Goal: Task Accomplishment & Management: Use online tool/utility

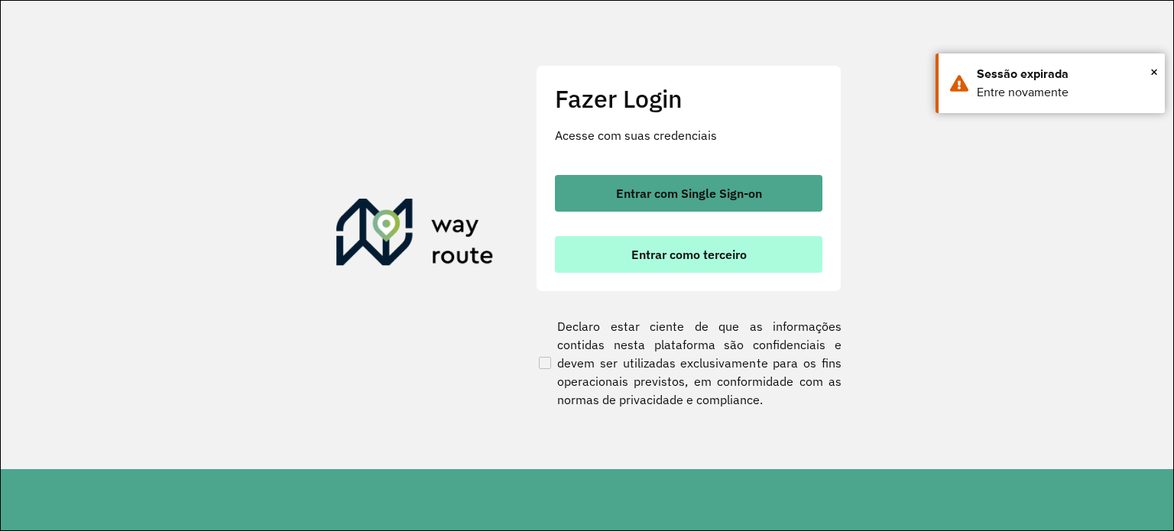
click at [729, 258] on span "Entrar como terceiro" at bounding box center [688, 254] width 115 height 12
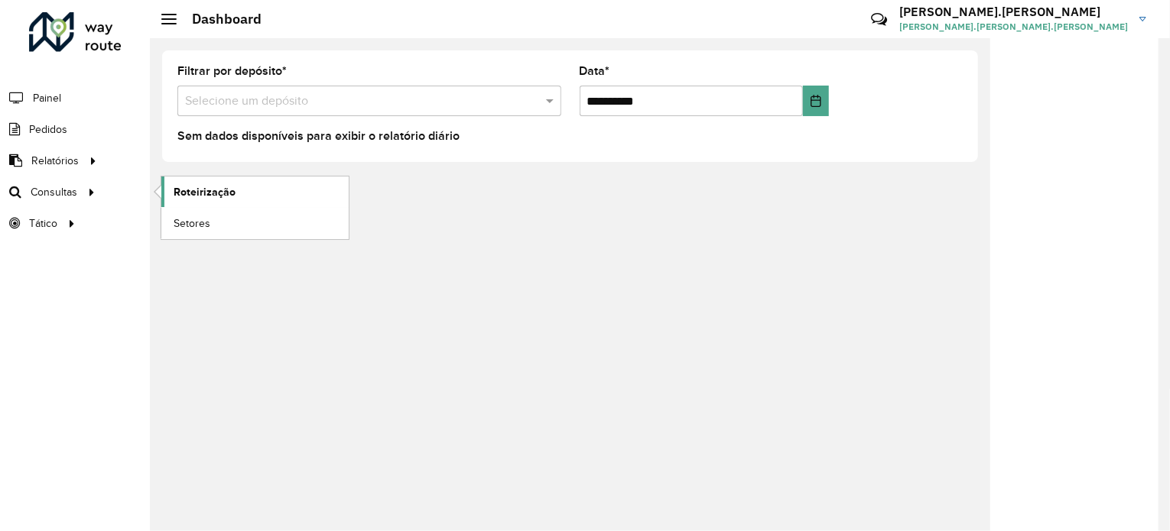
click at [190, 187] on span "Roteirização" at bounding box center [205, 192] width 62 height 16
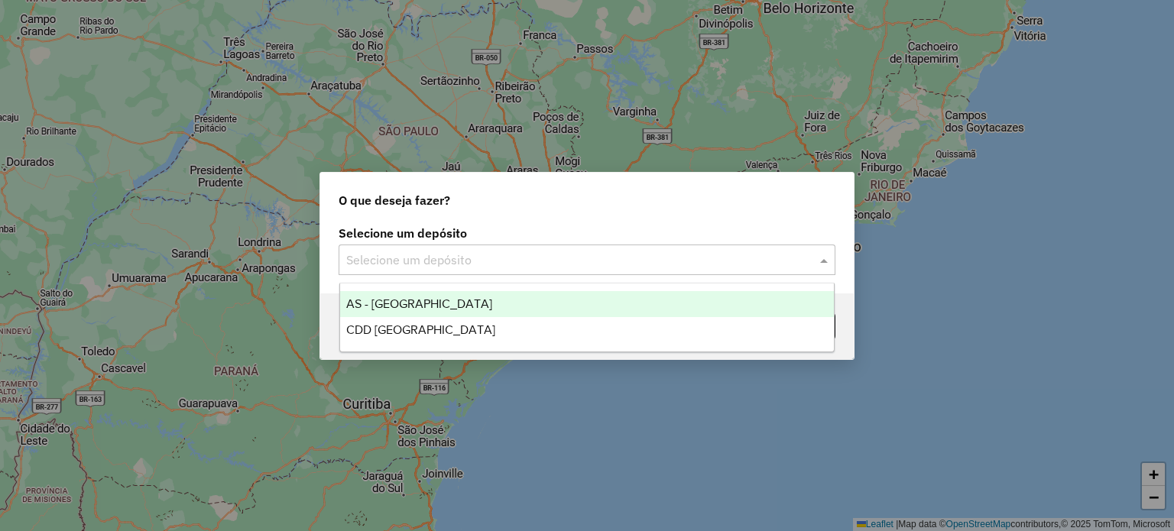
click at [607, 268] on input "text" at bounding box center [571, 261] width 451 height 18
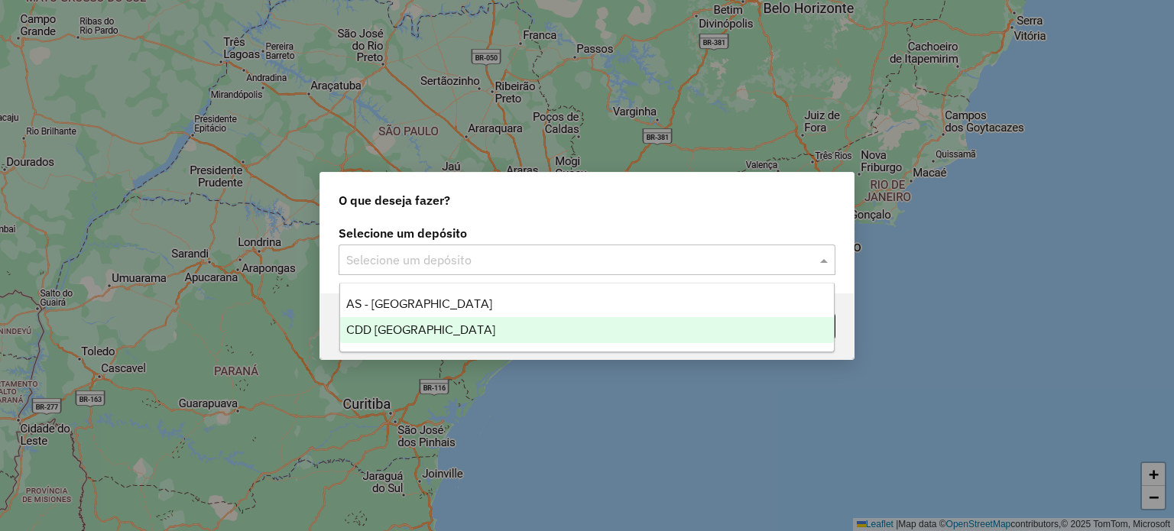
click at [552, 323] on div "CDD [GEOGRAPHIC_DATA]" at bounding box center [587, 330] width 495 height 26
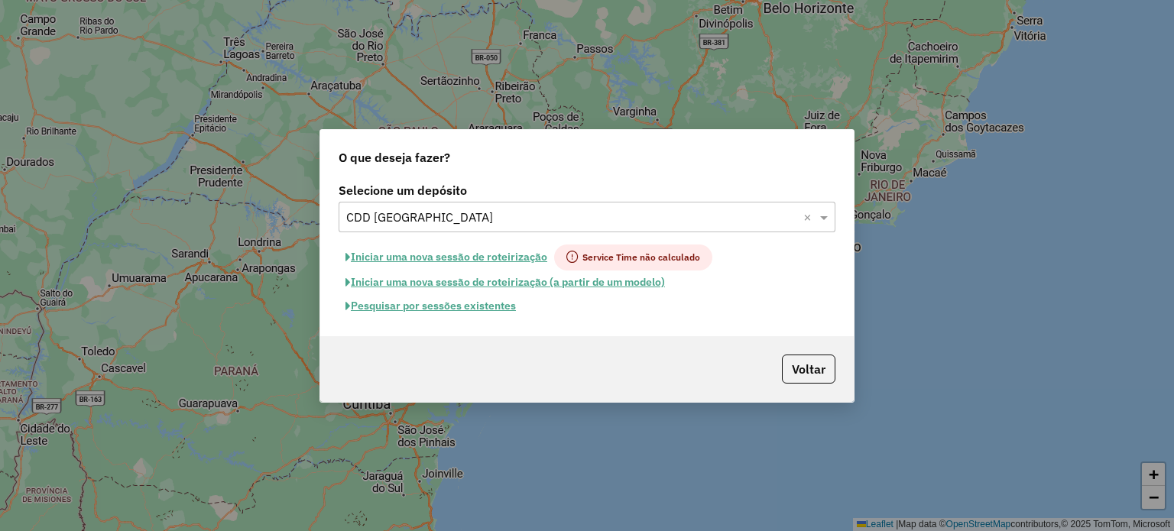
click at [451, 297] on button "Pesquisar por sessões existentes" at bounding box center [431, 306] width 184 height 24
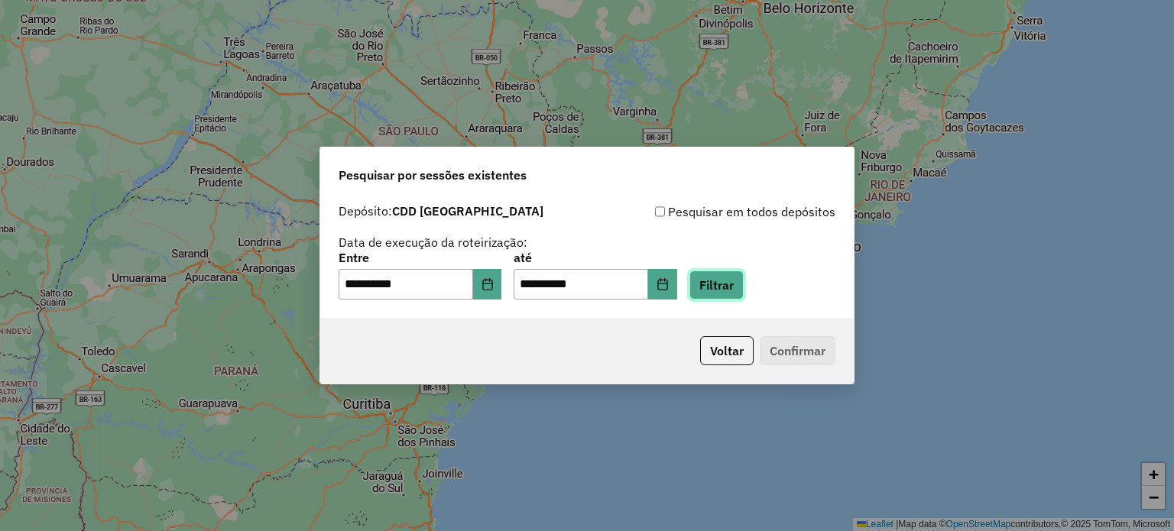
click at [726, 296] on button "Filtrar" at bounding box center [717, 285] width 54 height 29
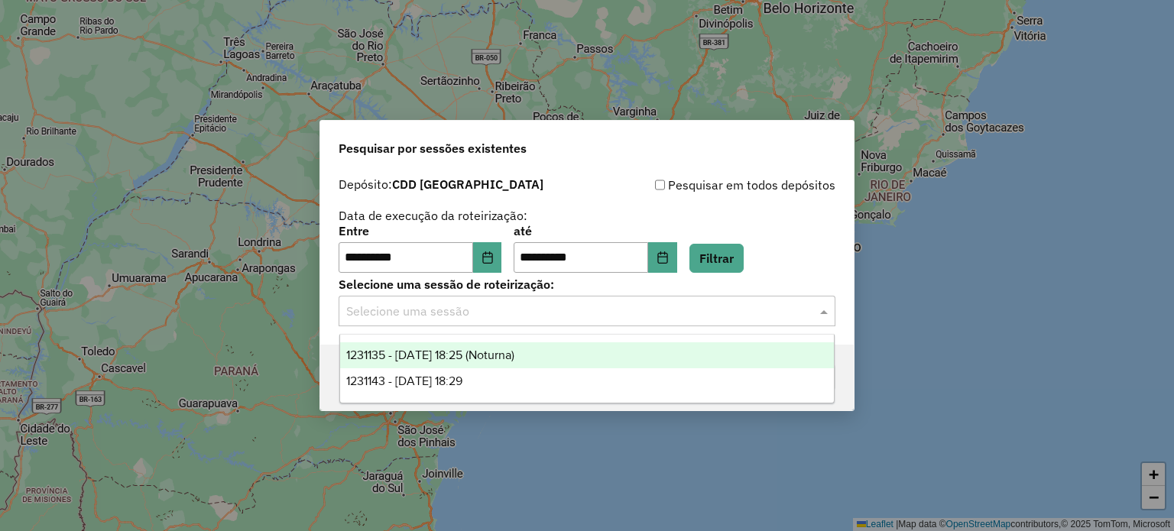
click at [755, 316] on input "text" at bounding box center [571, 312] width 451 height 18
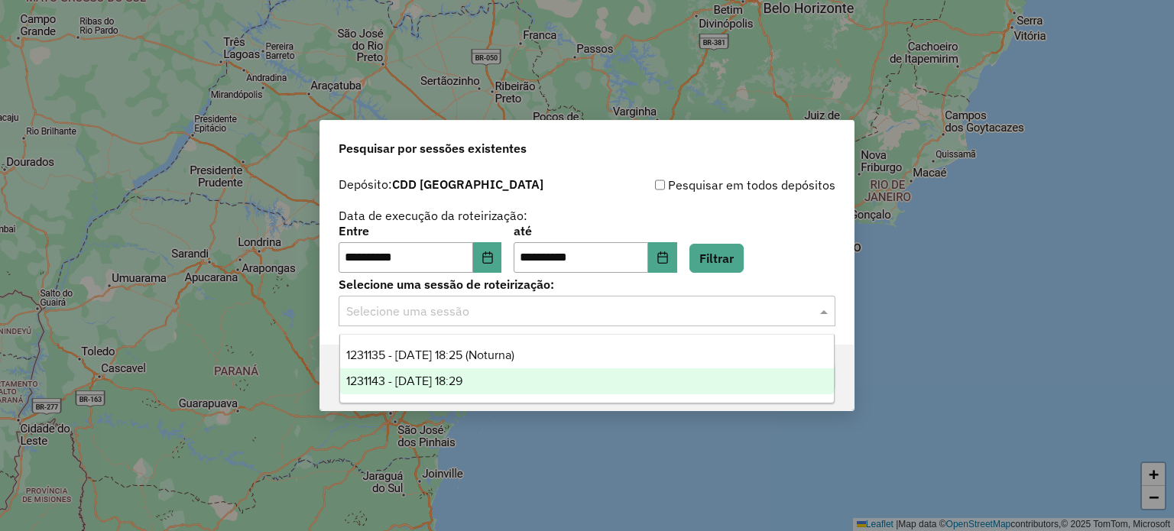
click at [647, 381] on div "1231143 - 19/08/2025 18:29" at bounding box center [587, 381] width 495 height 26
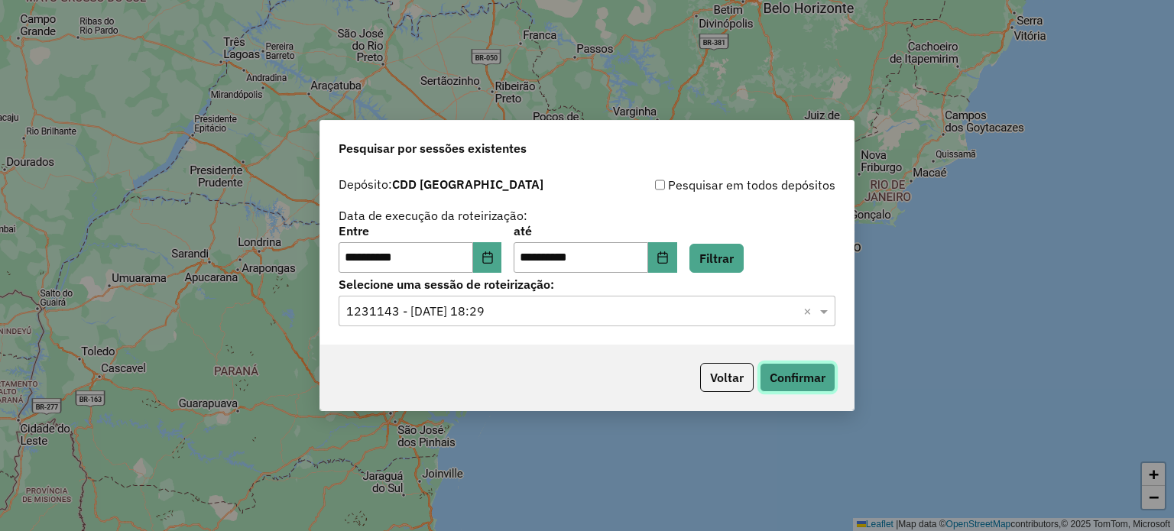
click at [811, 380] on button "Confirmar" at bounding box center [798, 377] width 76 height 29
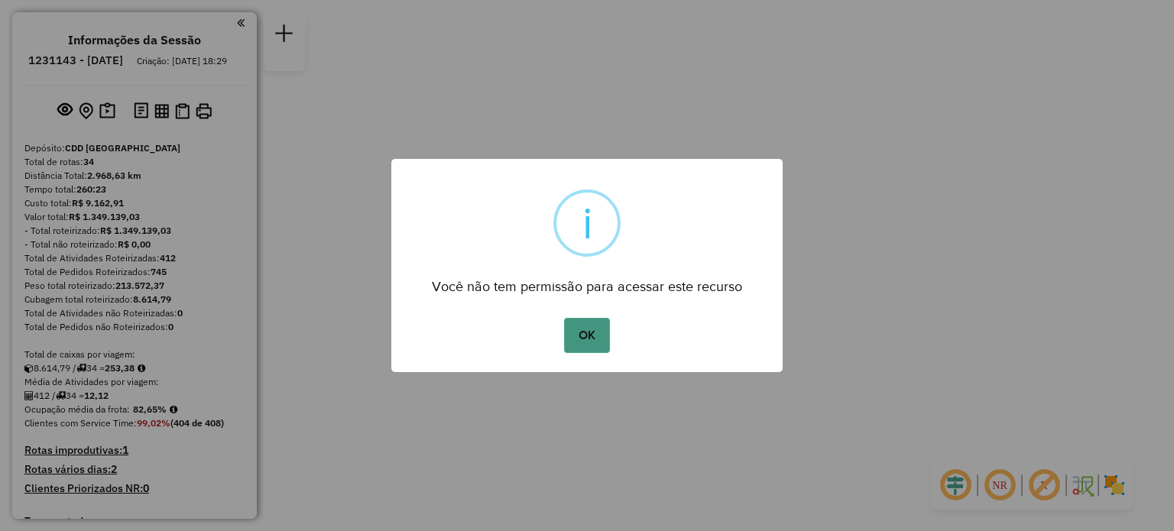
click at [590, 339] on button "OK" at bounding box center [586, 335] width 45 height 35
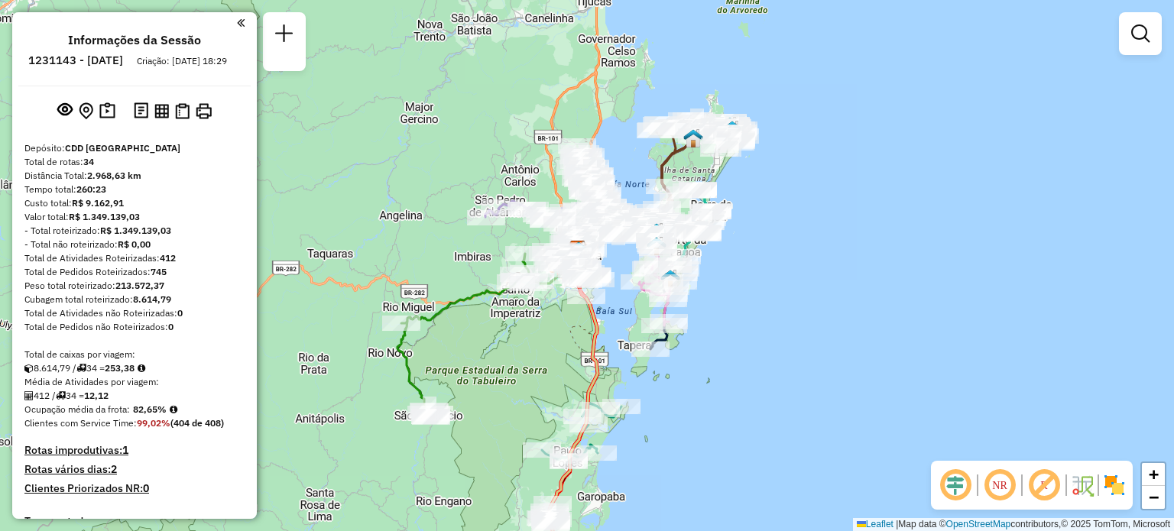
drag, startPoint x: 476, startPoint y: 365, endPoint x: 466, endPoint y: 349, distance: 18.5
click at [466, 349] on div "Janela de atendimento Grade de atendimento Capacidade Transportadoras Veículos …" at bounding box center [587, 265] width 1174 height 531
select select "**********"
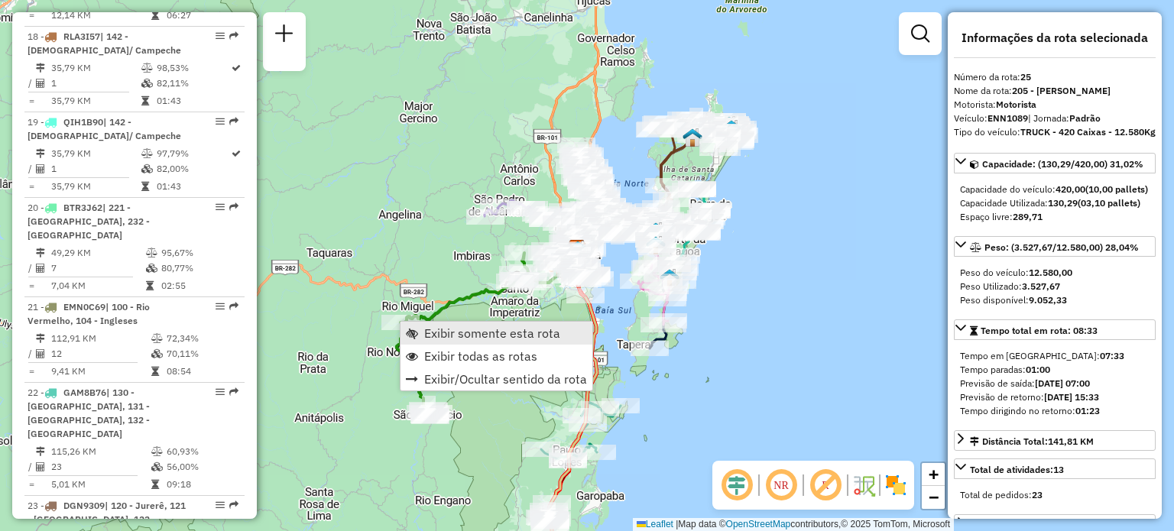
scroll to position [2768, 0]
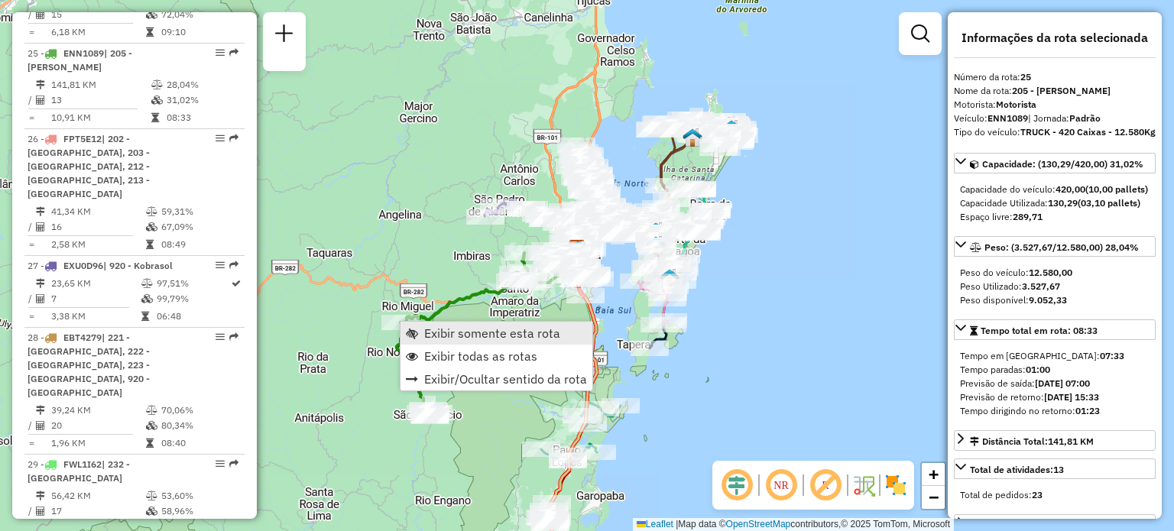
click at [420, 330] on link "Exibir somente esta rota" at bounding box center [497, 333] width 192 height 23
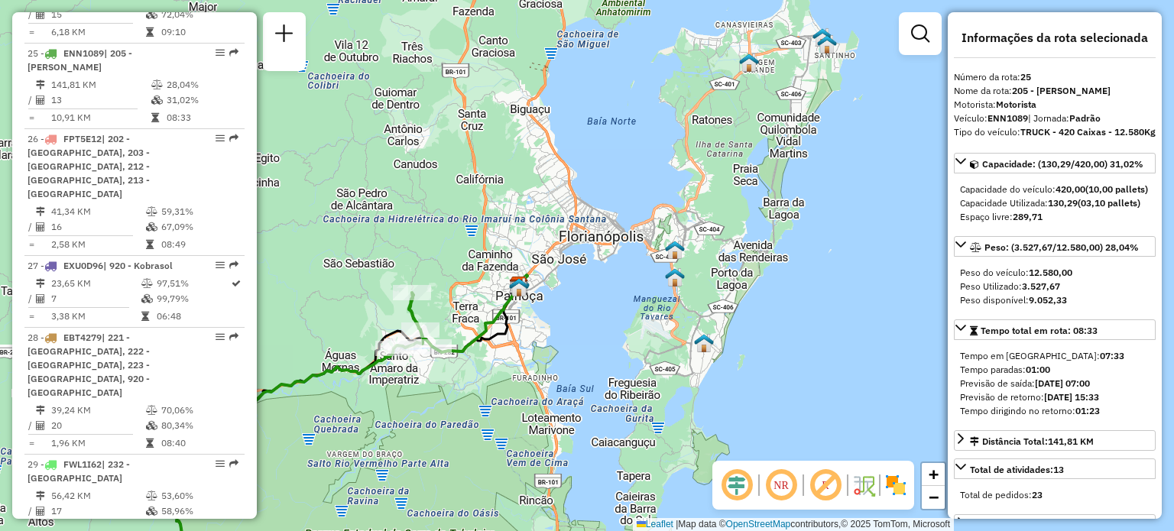
drag, startPoint x: 734, startPoint y: 177, endPoint x: 489, endPoint y: 359, distance: 304.9
click at [489, 359] on div "Janela de atendimento Grade de atendimento Capacidade Transportadoras Veículos …" at bounding box center [587, 265] width 1174 height 531
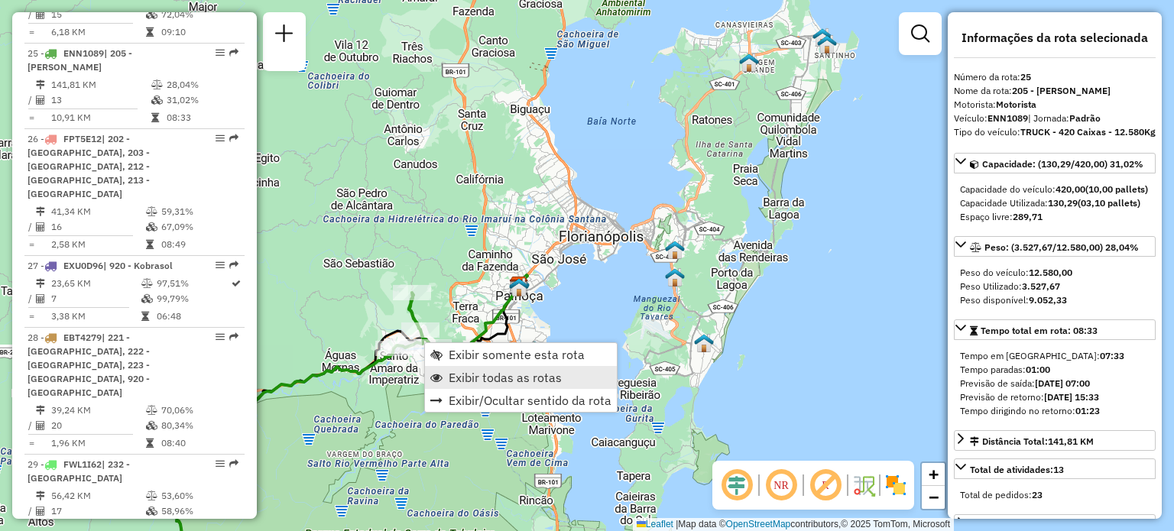
click at [446, 367] on link "Exibir todas as rotas" at bounding box center [521, 377] width 192 height 23
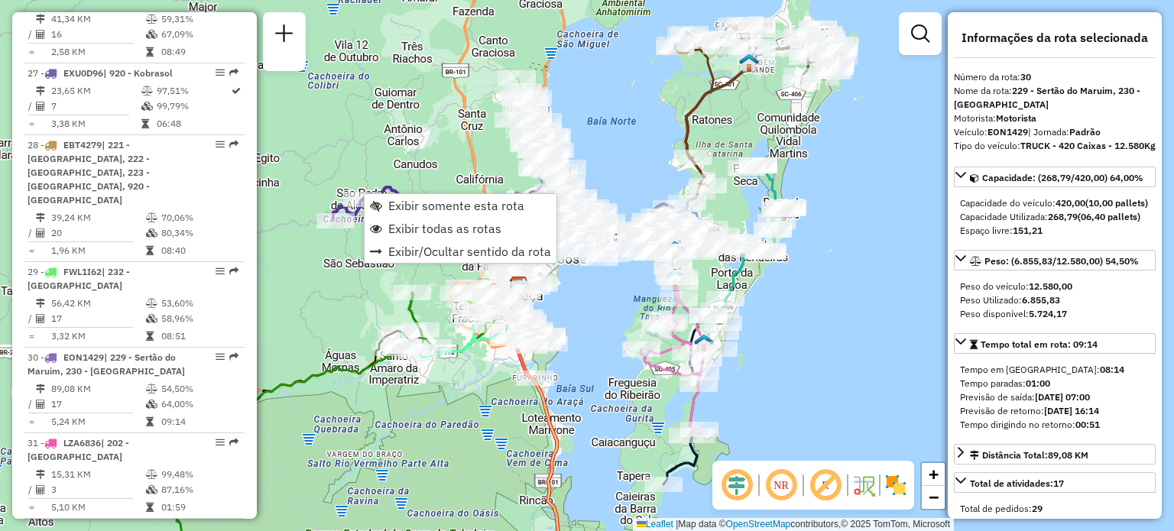
scroll to position [3141, 0]
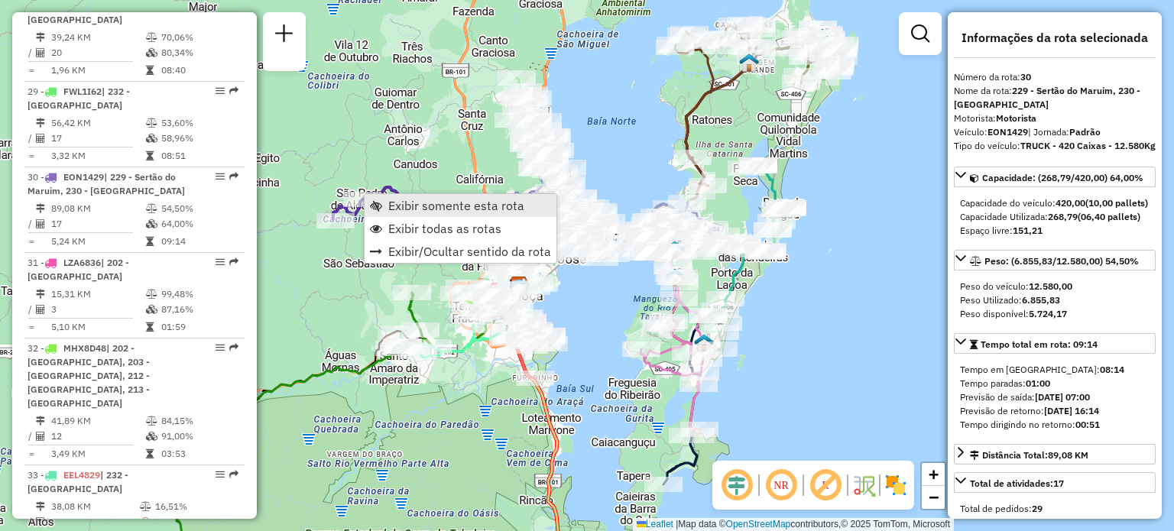
click at [394, 204] on span "Exibir somente esta rota" at bounding box center [456, 206] width 136 height 12
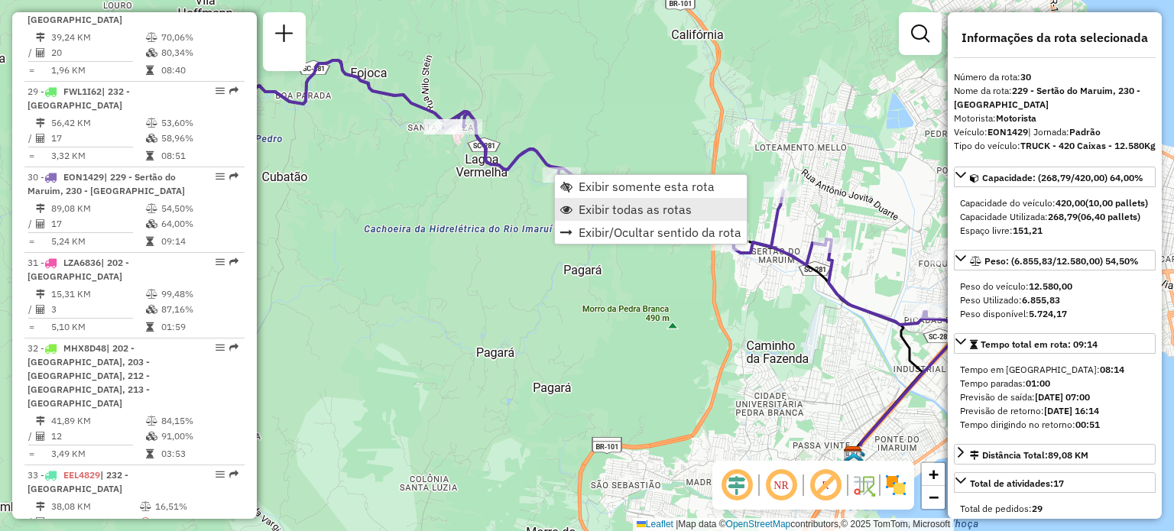
click at [587, 198] on link "Exibir todas as rotas" at bounding box center [651, 209] width 192 height 23
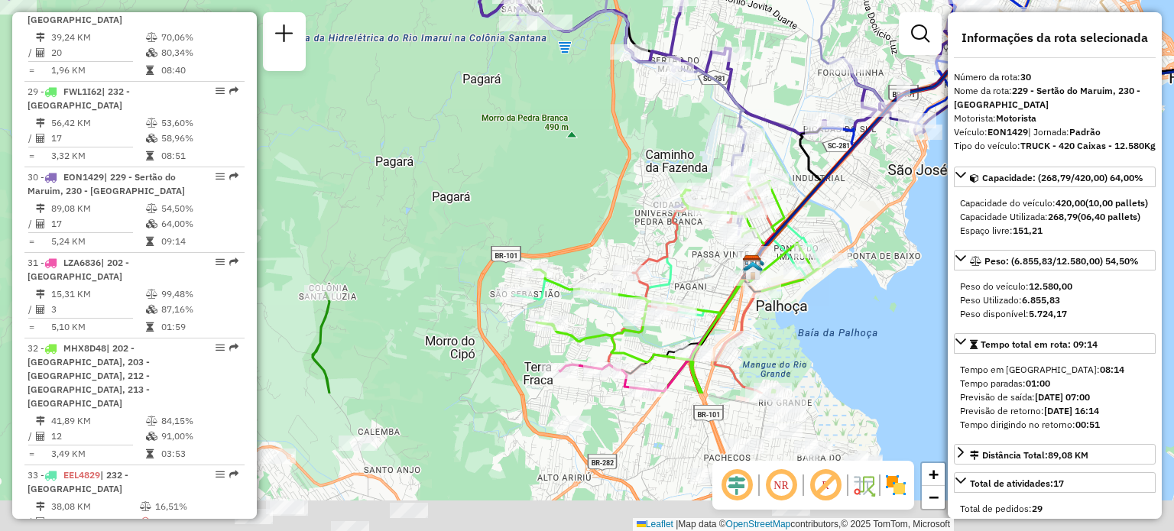
drag, startPoint x: 648, startPoint y: 408, endPoint x: 547, endPoint y: 217, distance: 216.1
click at [547, 217] on div "Janela de atendimento Grade de atendimento Capacidade Transportadoras Veículos …" at bounding box center [587, 265] width 1174 height 531
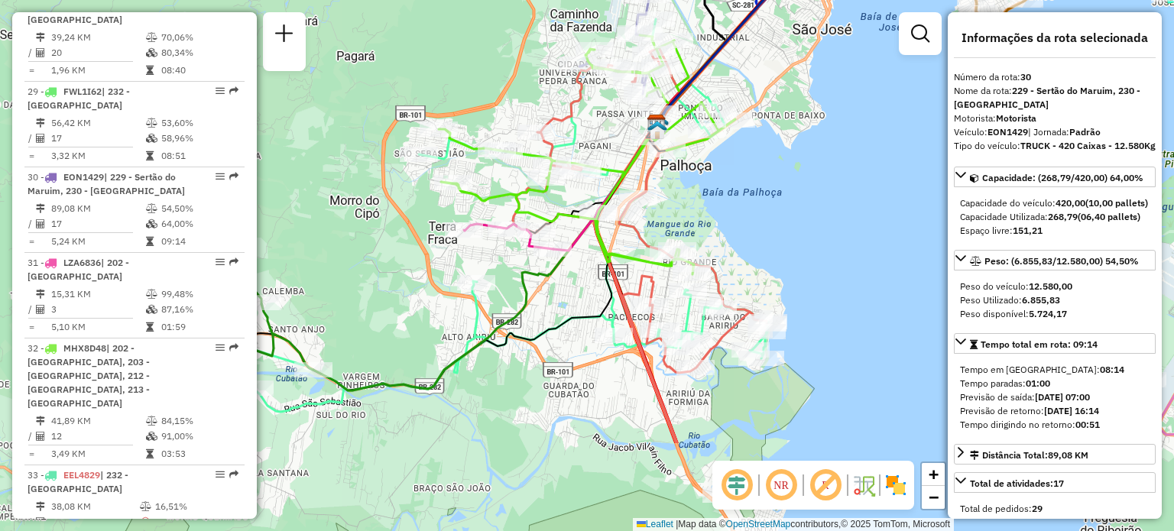
drag, startPoint x: 833, startPoint y: 348, endPoint x: 738, endPoint y: 207, distance: 169.6
click at [738, 207] on div "Janela de atendimento Grade de atendimento Capacidade Transportadoras Veículos …" at bounding box center [587, 265] width 1174 height 531
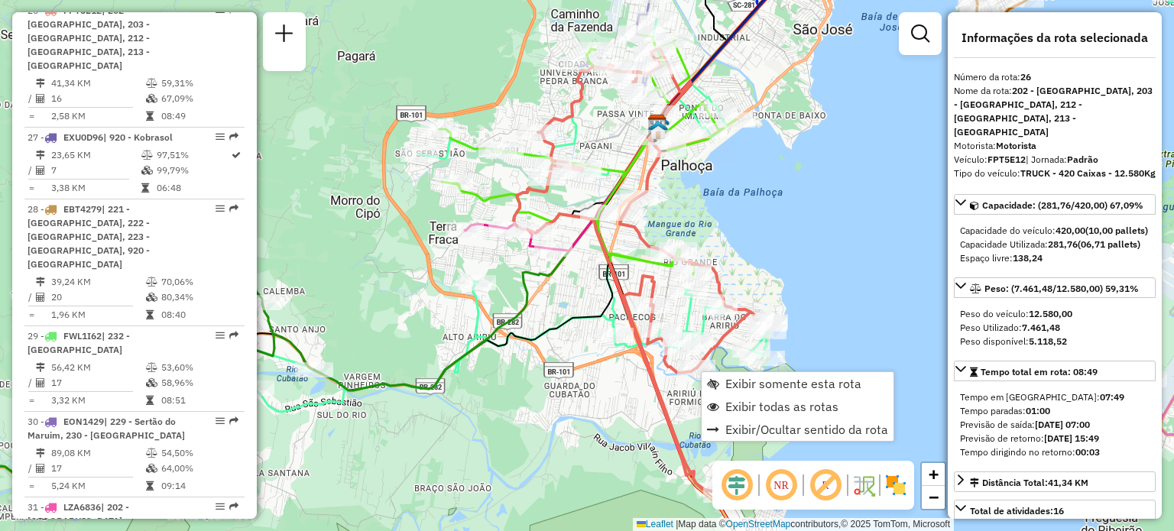
scroll to position [2853, 0]
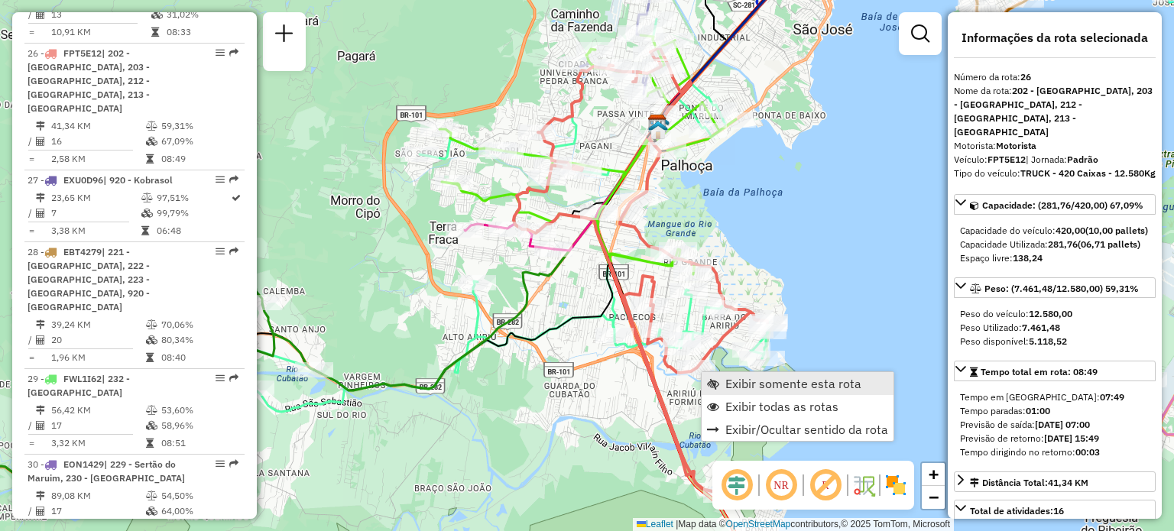
click at [716, 375] on link "Exibir somente esta rota" at bounding box center [798, 383] width 192 height 23
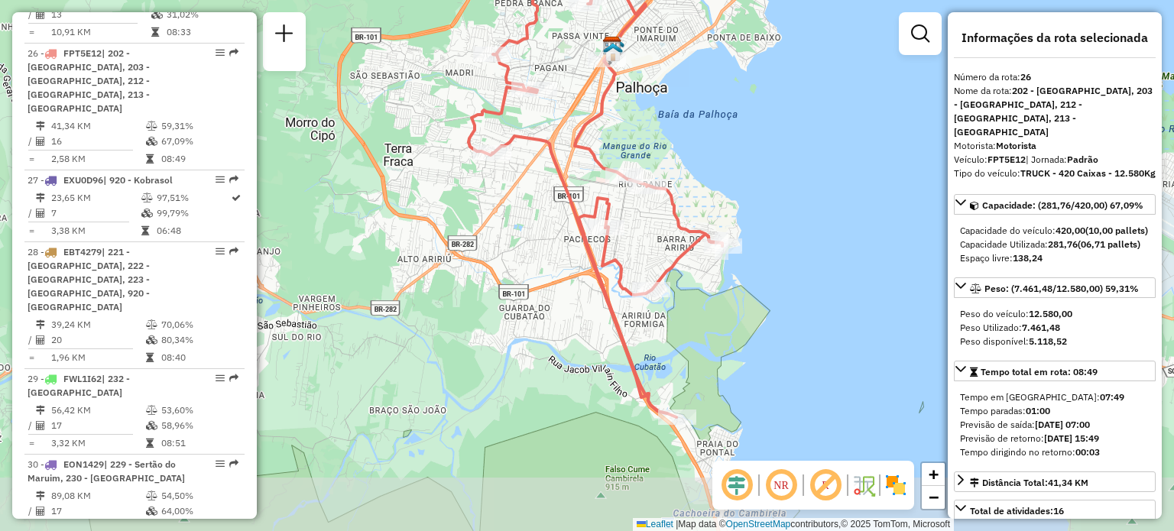
drag, startPoint x: 716, startPoint y: 375, endPoint x: 725, endPoint y: 303, distance: 73.2
click at [725, 303] on div "Janela de atendimento Grade de atendimento Capacidade Transportadoras Veículos …" at bounding box center [587, 265] width 1174 height 531
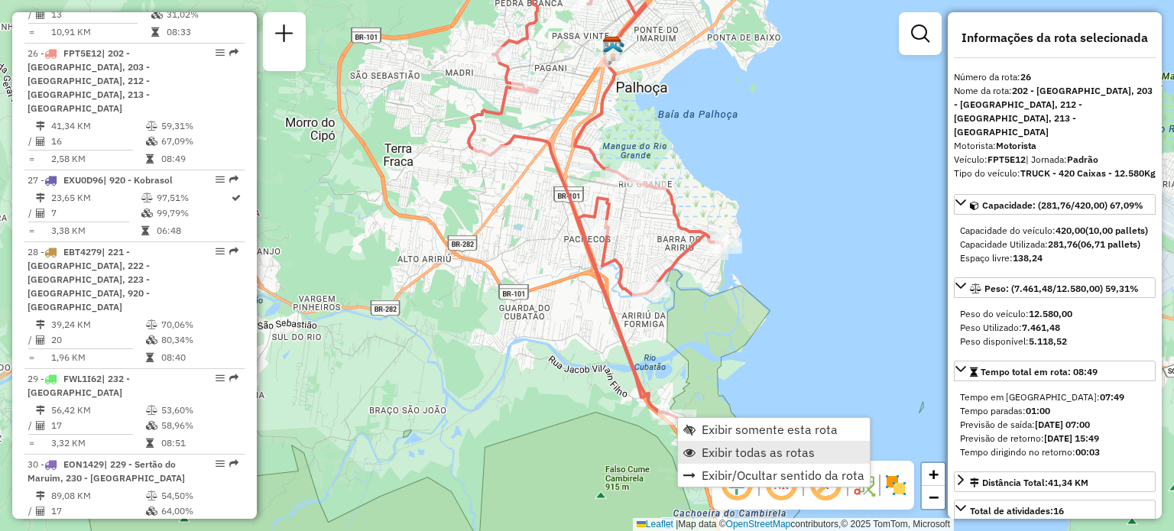
click at [712, 452] on span "Exibir todas as rotas" at bounding box center [758, 452] width 113 height 12
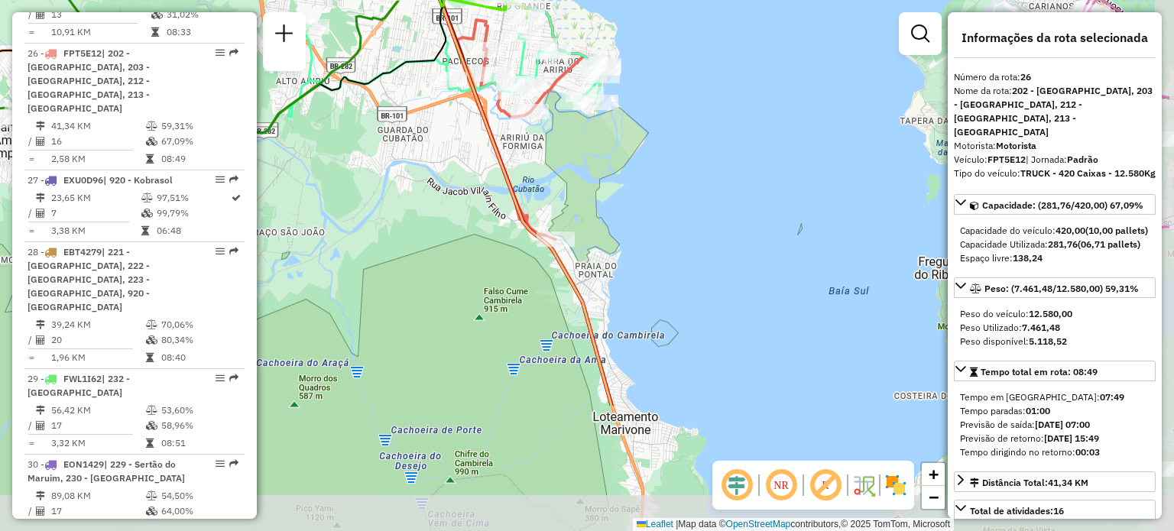
drag, startPoint x: 720, startPoint y: 196, endPoint x: 596, endPoint y: 15, distance: 219.5
click at [596, 15] on div "Janela de atendimento Grade de atendimento Capacidade Transportadoras Veículos …" at bounding box center [587, 265] width 1174 height 531
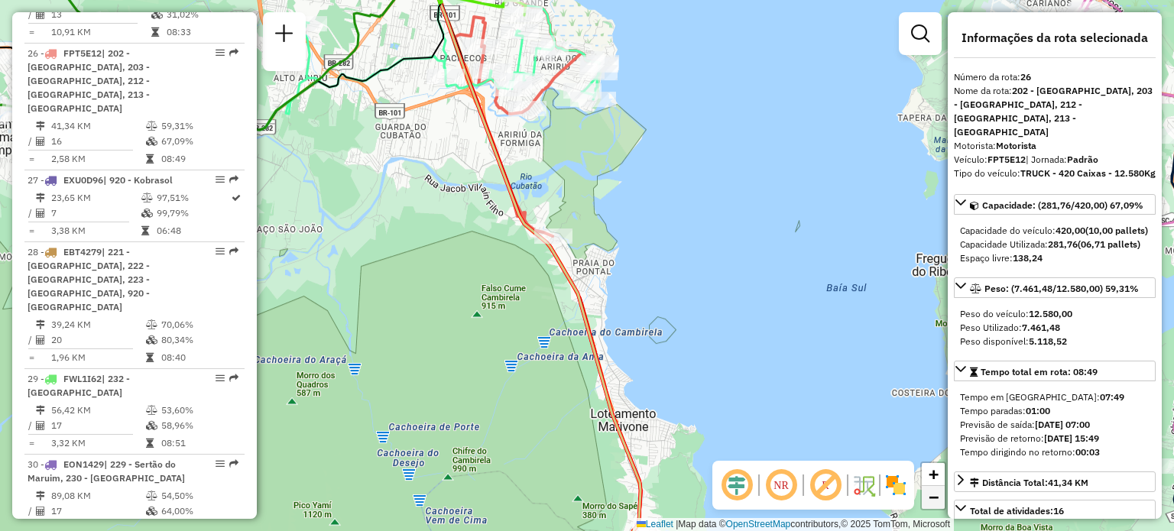
click at [940, 502] on link "−" at bounding box center [933, 497] width 23 height 23
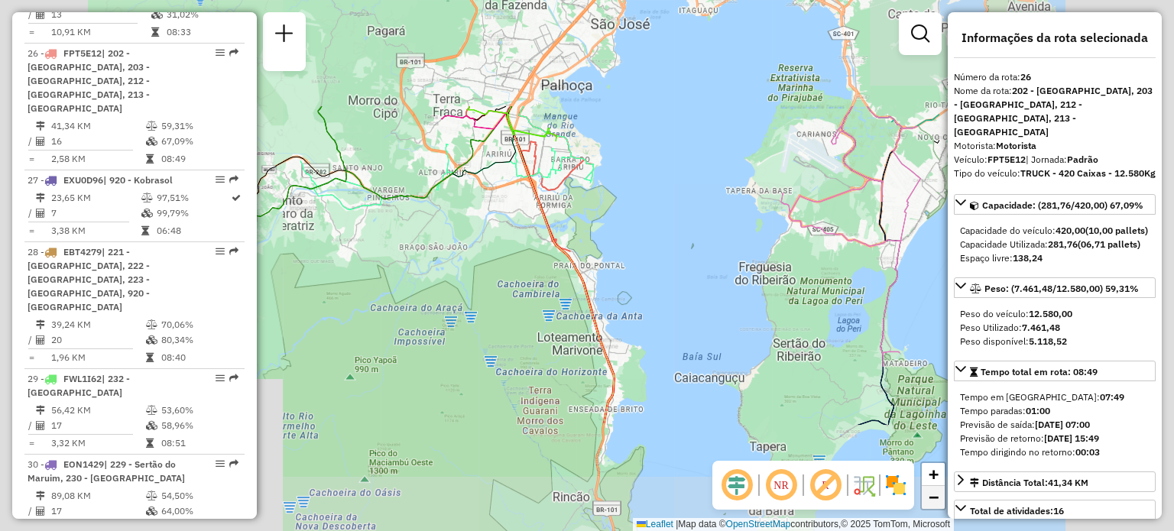
click at [940, 502] on link "−" at bounding box center [933, 497] width 23 height 23
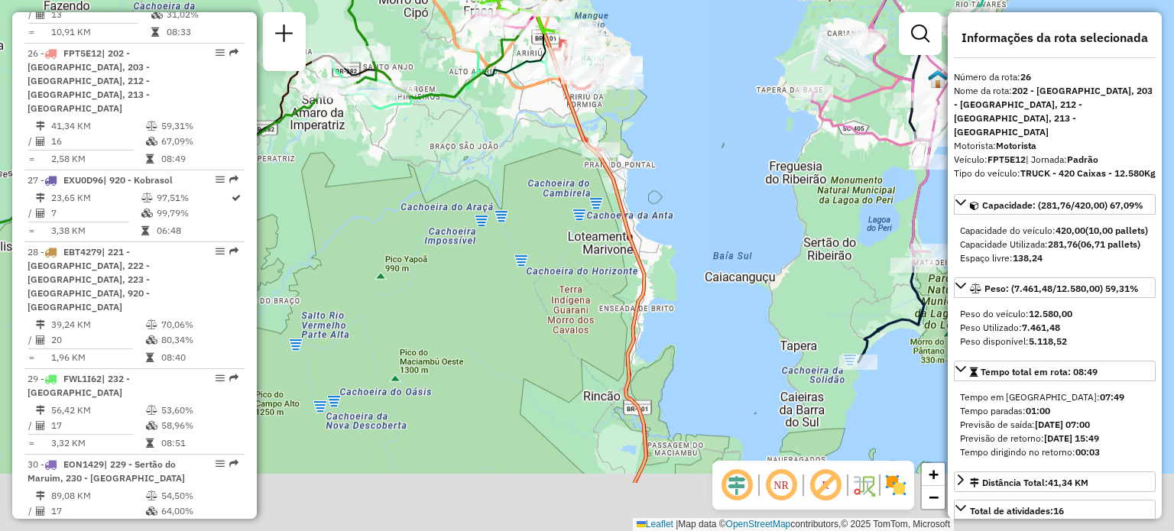
drag, startPoint x: 599, startPoint y: 349, endPoint x: 629, endPoint y: 248, distance: 105.4
click at [629, 248] on icon at bounding box center [592, 213] width 108 height 539
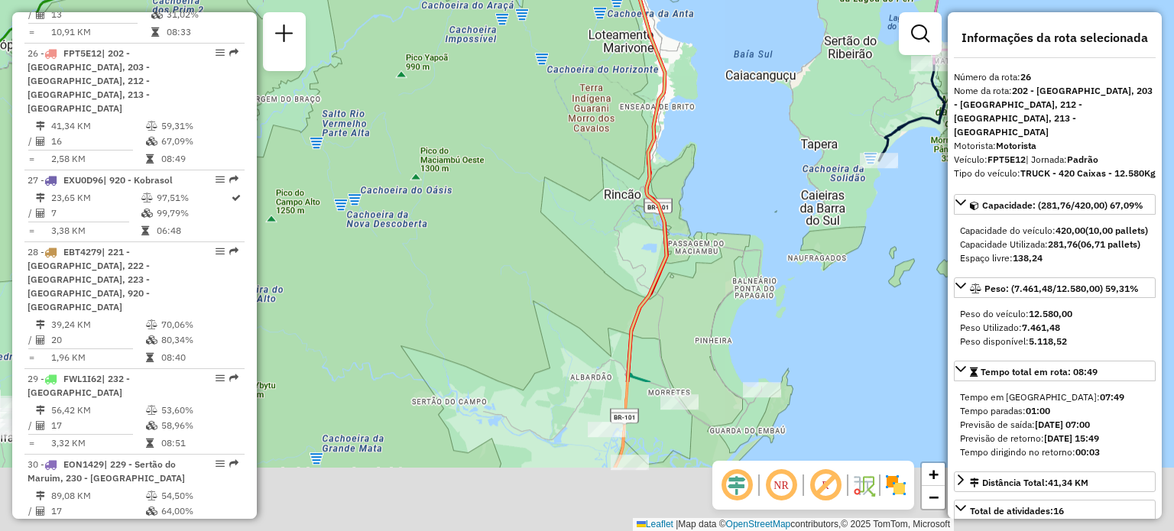
drag, startPoint x: 568, startPoint y: 415, endPoint x: 592, endPoint y: 203, distance: 213.9
click at [592, 203] on div "Janela de atendimento Grade de atendimento Capacidade Transportadoras Veículos …" at bounding box center [587, 265] width 1174 height 531
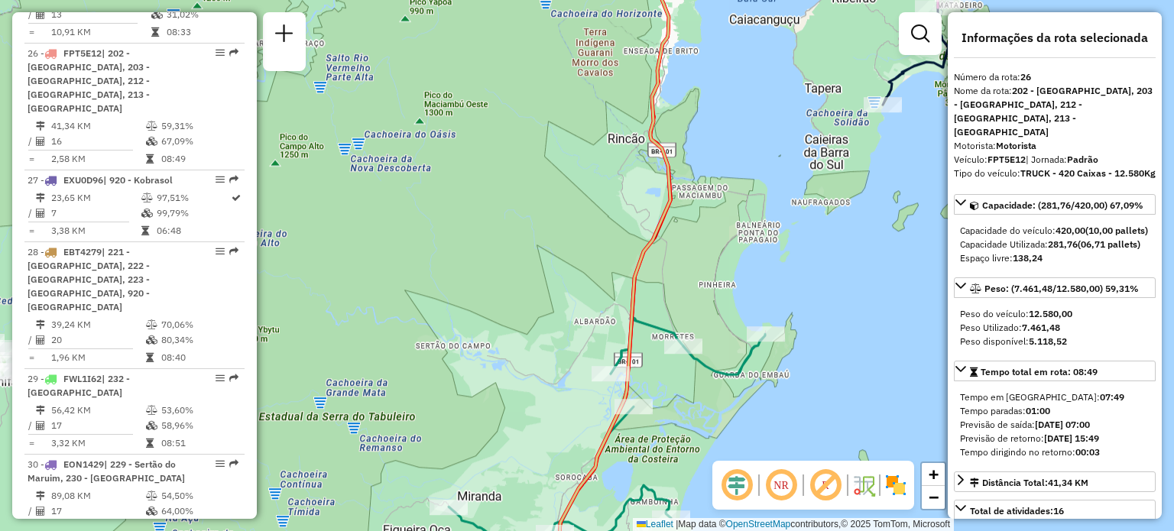
drag, startPoint x: 541, startPoint y: 353, endPoint x: 536, endPoint y: 232, distance: 121.7
click at [536, 232] on div "Janela de atendimento Grade de atendimento Capacidade Transportadoras Veículos …" at bounding box center [587, 265] width 1174 height 531
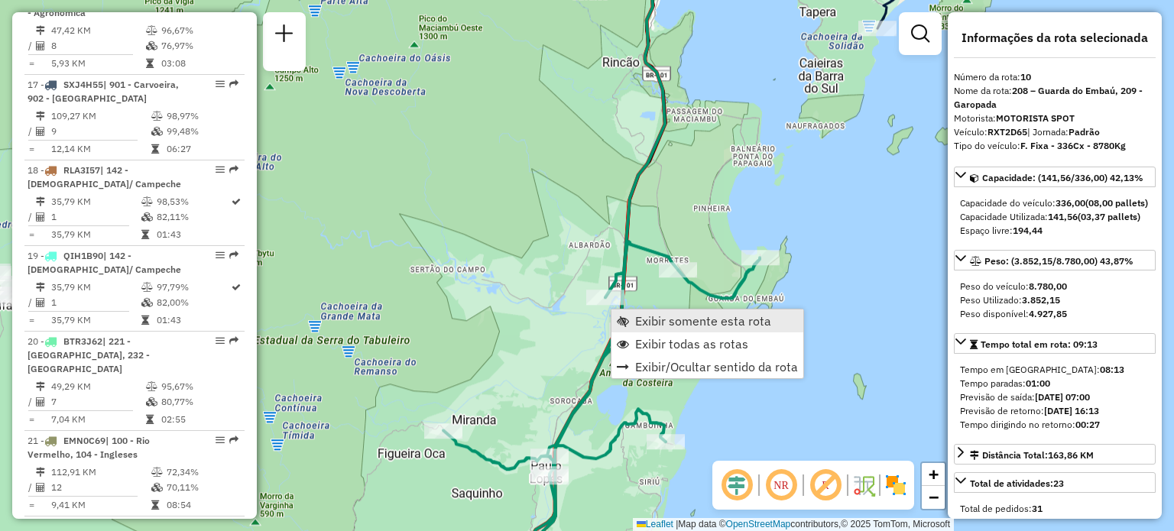
scroll to position [1451, 0]
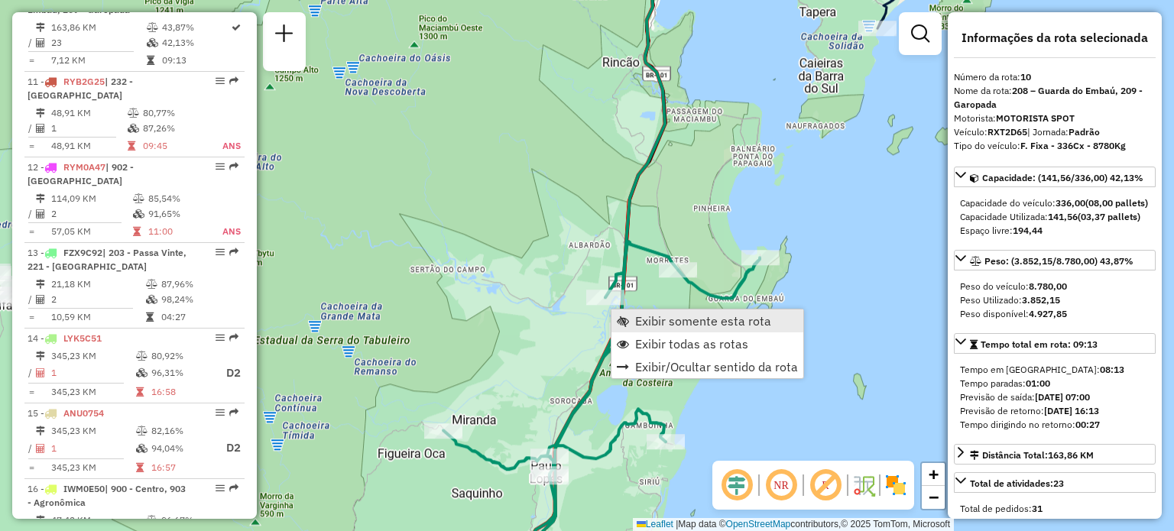
click at [635, 320] on span "Exibir somente esta rota" at bounding box center [703, 321] width 136 height 12
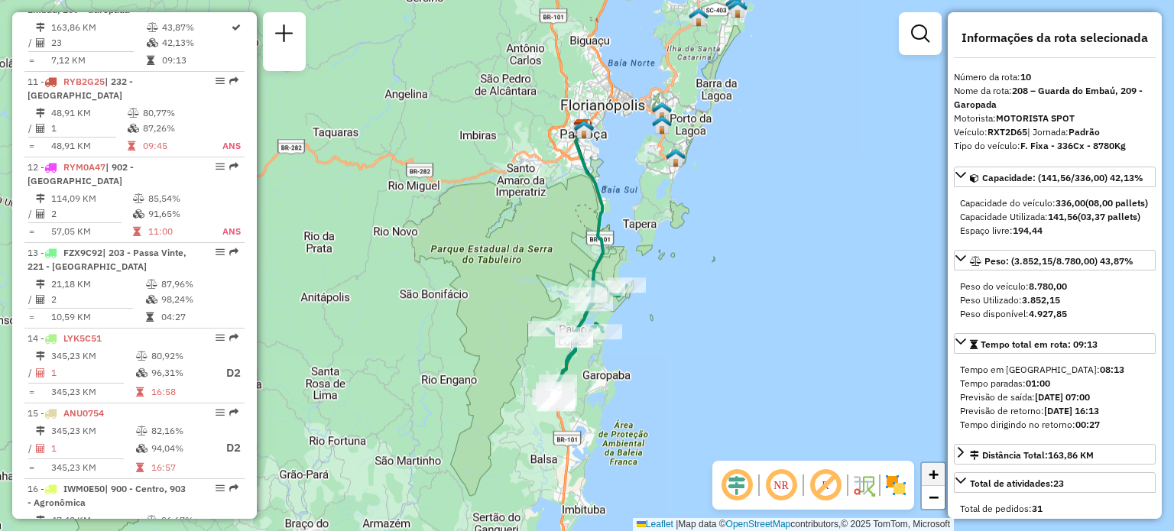
click at [931, 470] on span "+" at bounding box center [934, 474] width 10 height 19
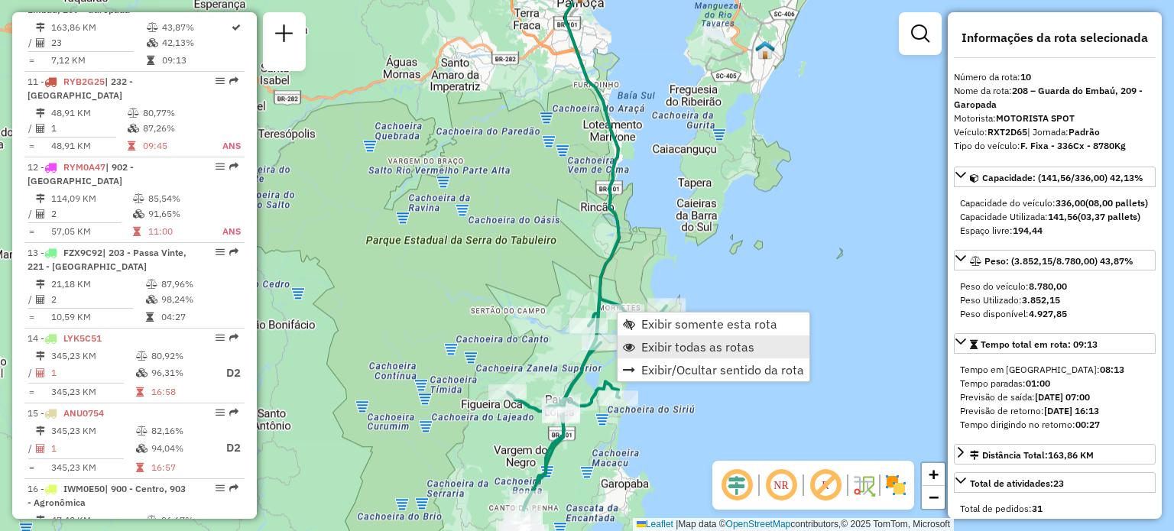
click at [641, 342] on span "Exibir todas as rotas" at bounding box center [697, 347] width 113 height 12
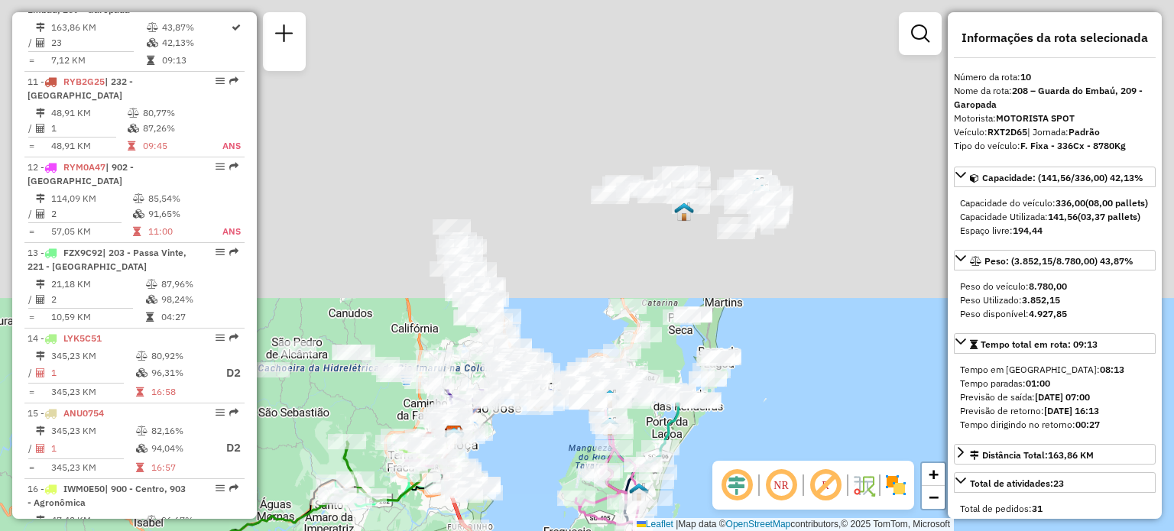
drag, startPoint x: 634, startPoint y: 24, endPoint x: 508, endPoint y: 467, distance: 460.3
click at [508, 467] on div "Rota 8 - Placa RMY2E67 05090881 - M633 COMERCIO DE [PERSON_NAME] de atendimento…" at bounding box center [587, 265] width 1174 height 531
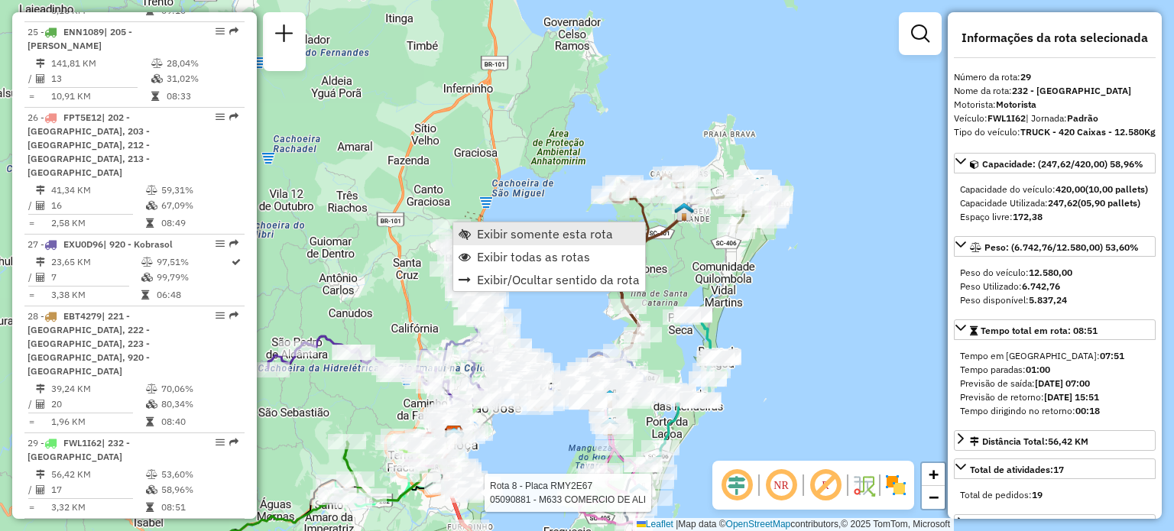
scroll to position [3122, 0]
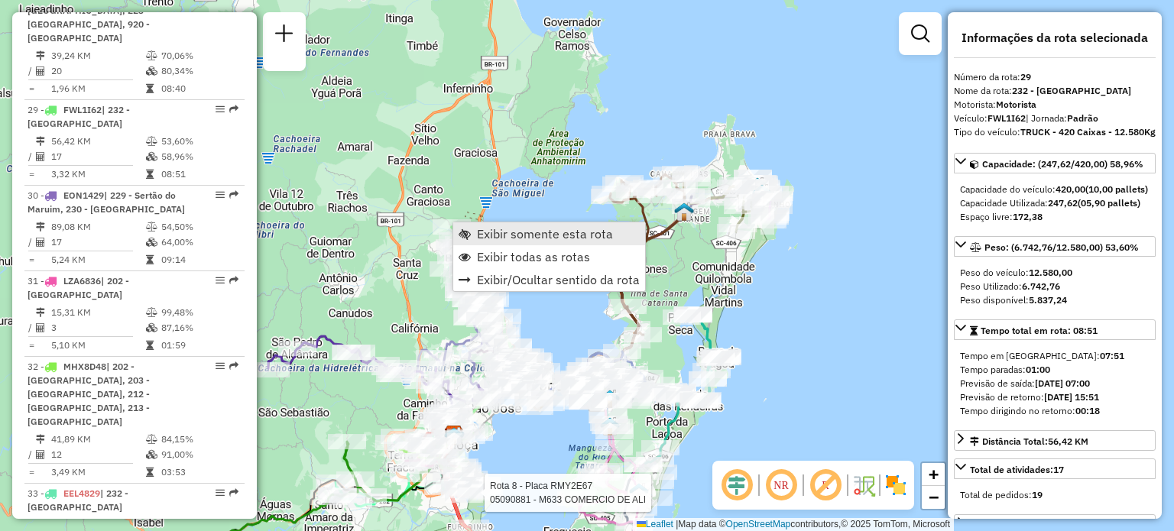
click at [462, 232] on span "Exibir somente esta rota" at bounding box center [465, 234] width 12 height 12
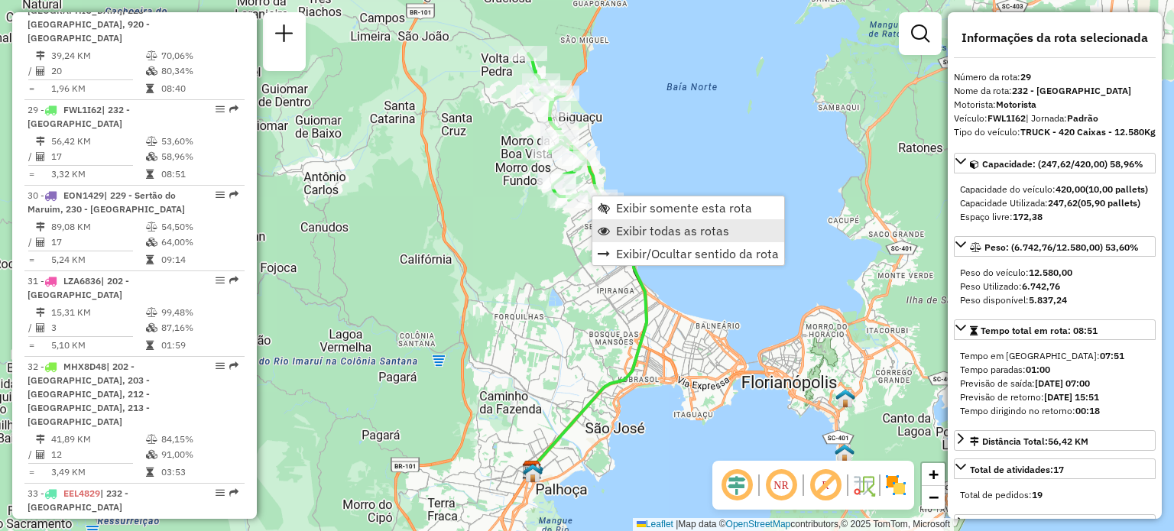
click at [660, 228] on span "Exibir todas as rotas" at bounding box center [672, 231] width 113 height 12
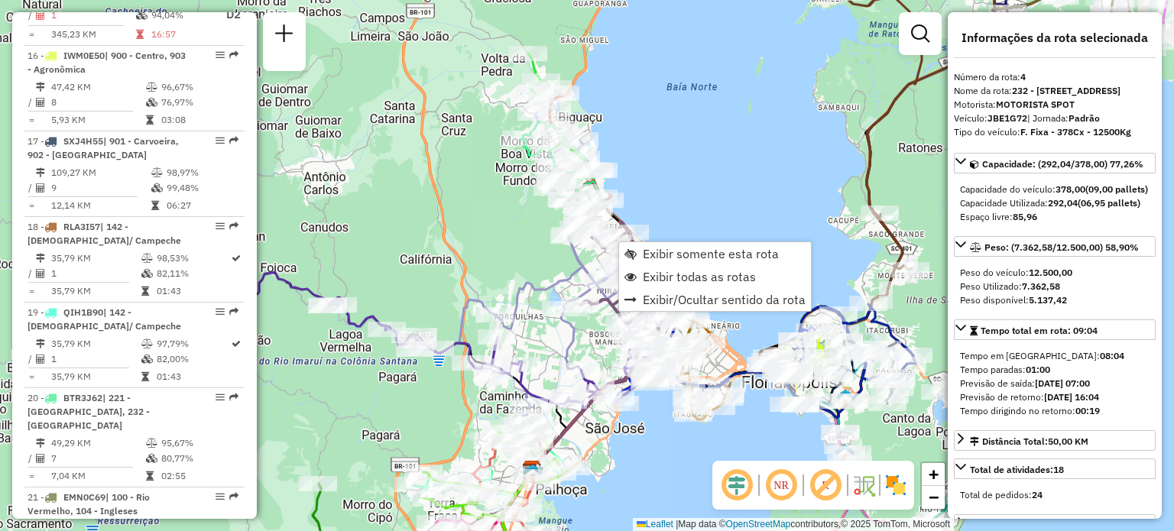
scroll to position [868, 0]
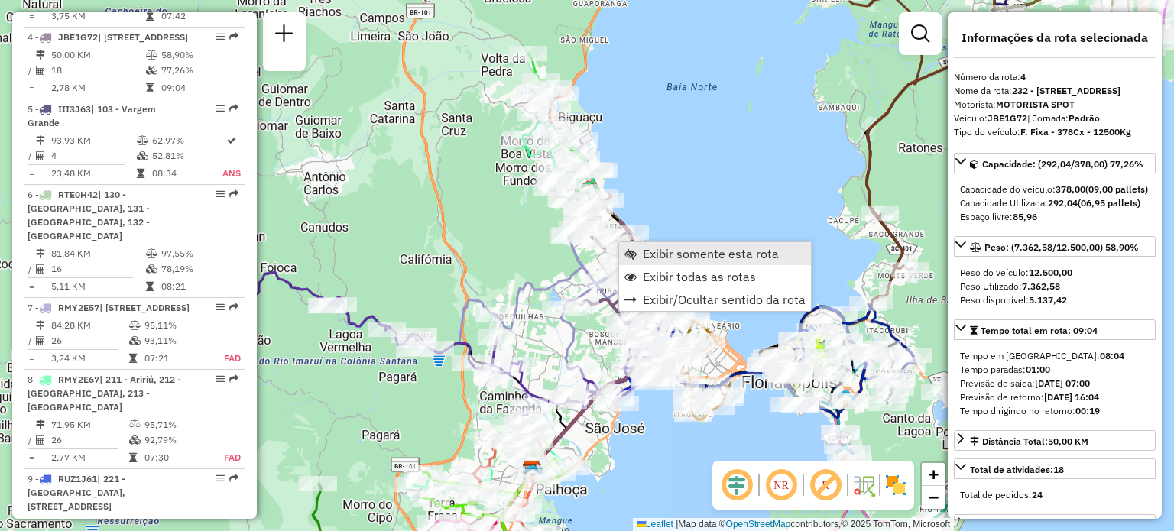
click at [637, 253] on link "Exibir somente esta rota" at bounding box center [715, 253] width 192 height 23
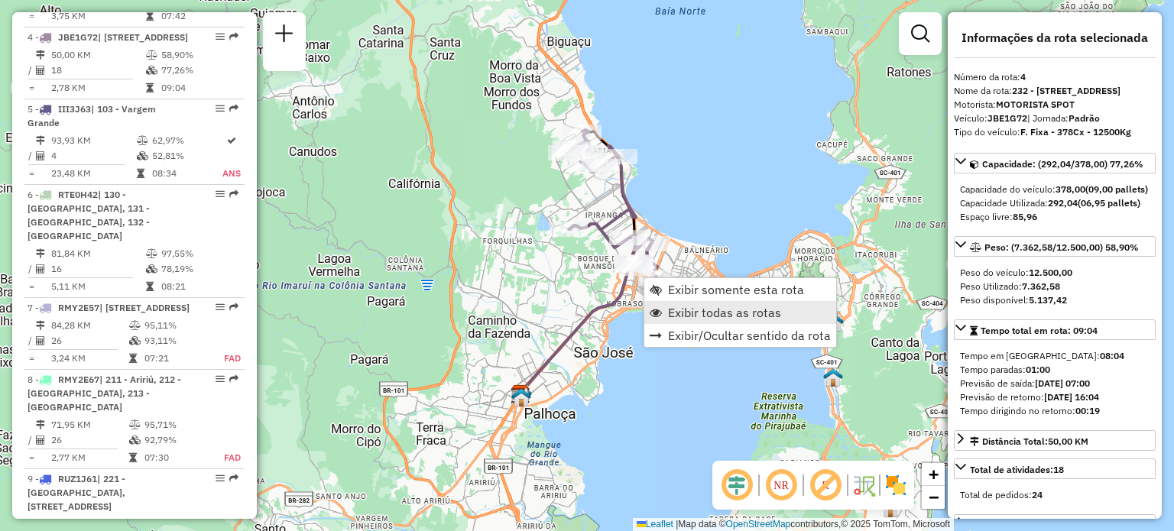
click at [670, 307] on span "Exibir todas as rotas" at bounding box center [724, 313] width 113 height 12
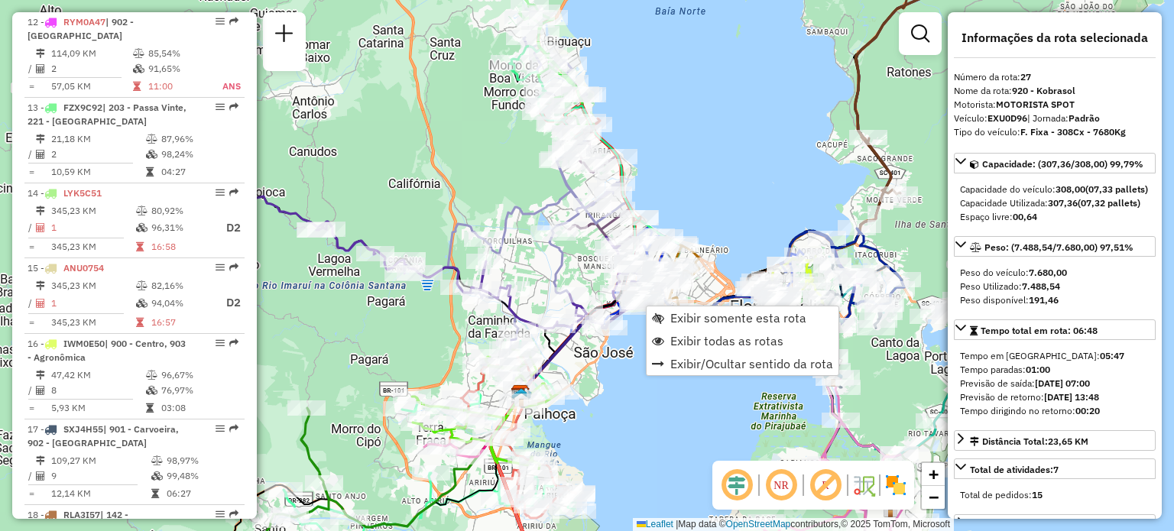
scroll to position [2951, 0]
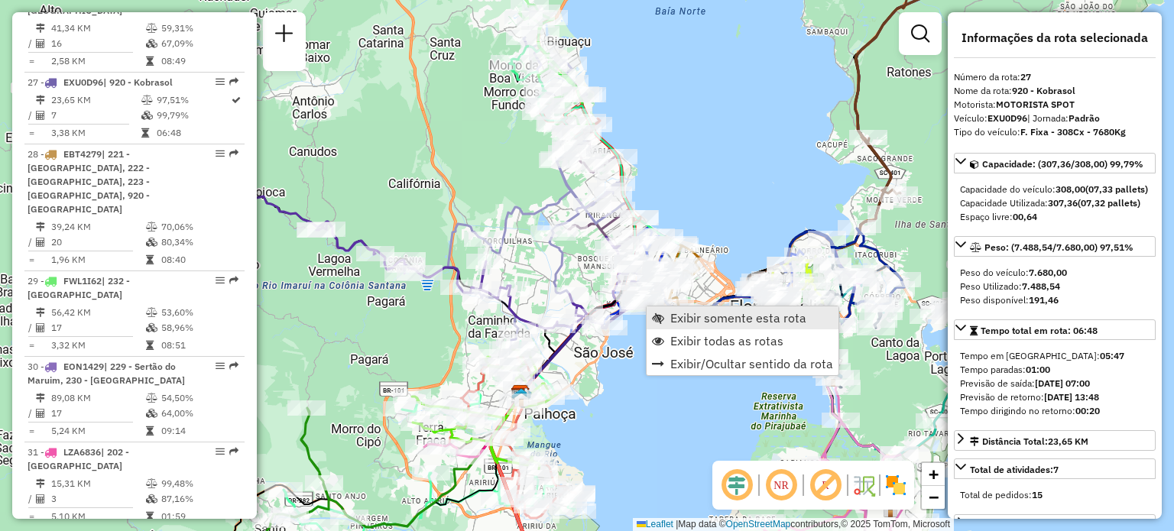
click at [652, 313] on span "Exibir somente esta rota" at bounding box center [658, 318] width 12 height 12
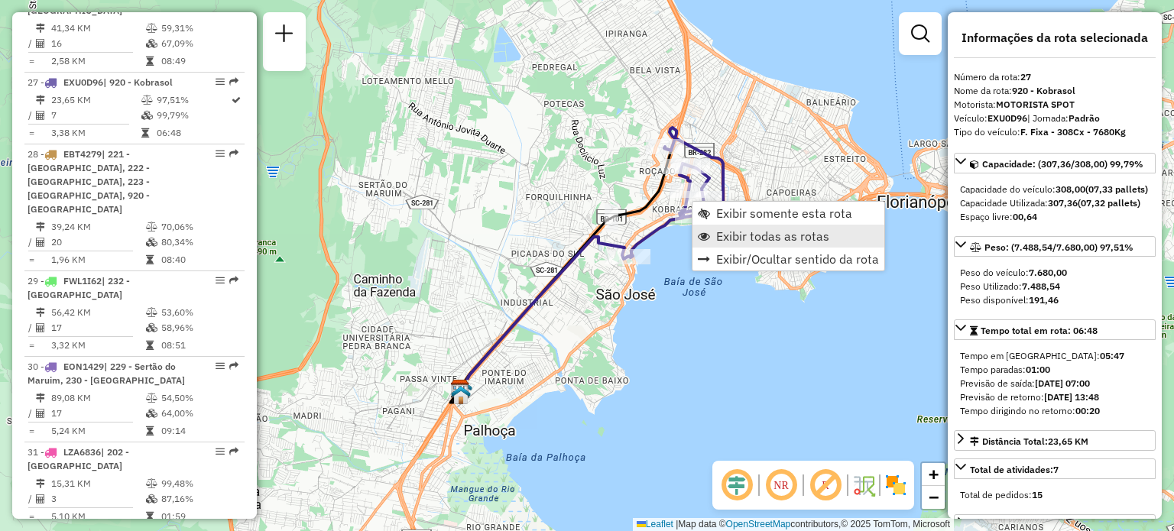
click at [712, 242] on link "Exibir todas as rotas" at bounding box center [789, 236] width 192 height 23
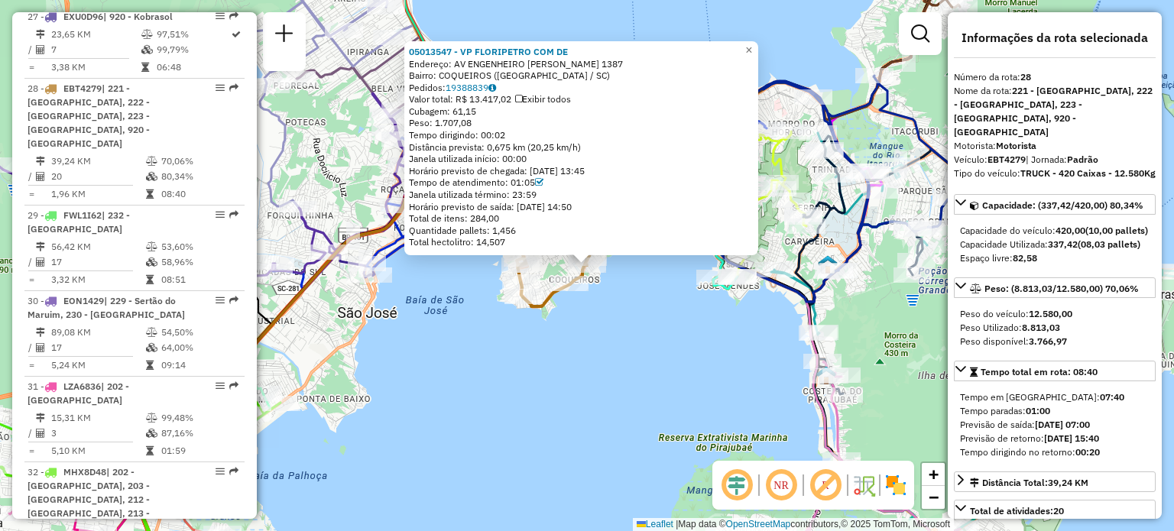
scroll to position [3024, 0]
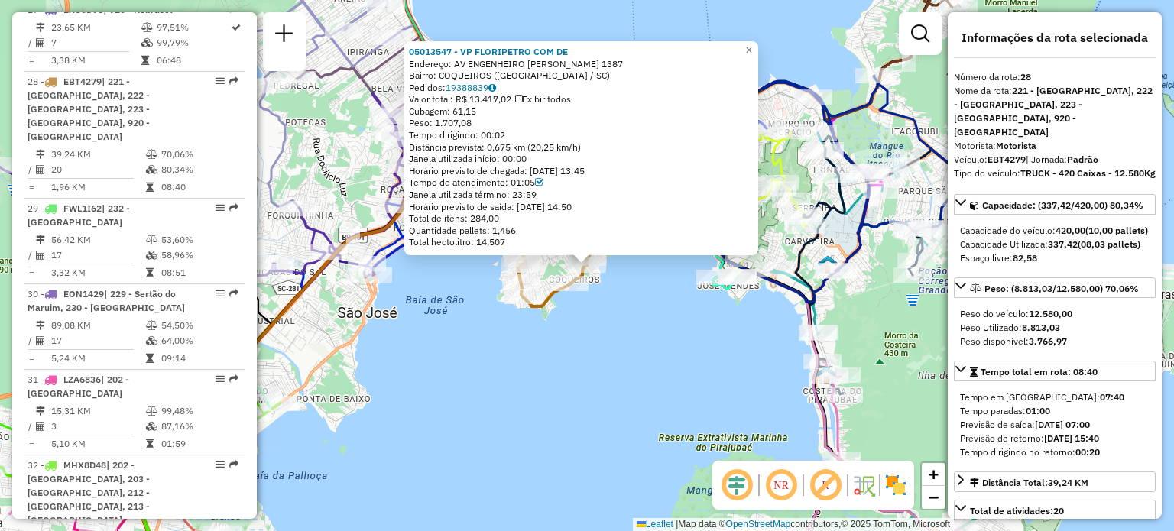
click at [476, 359] on div "05013547 - VP FLORIPETRO COM DE Endereço: AV ENGENHEIRO [PERSON_NAME] 1387 Bair…" at bounding box center [587, 265] width 1174 height 531
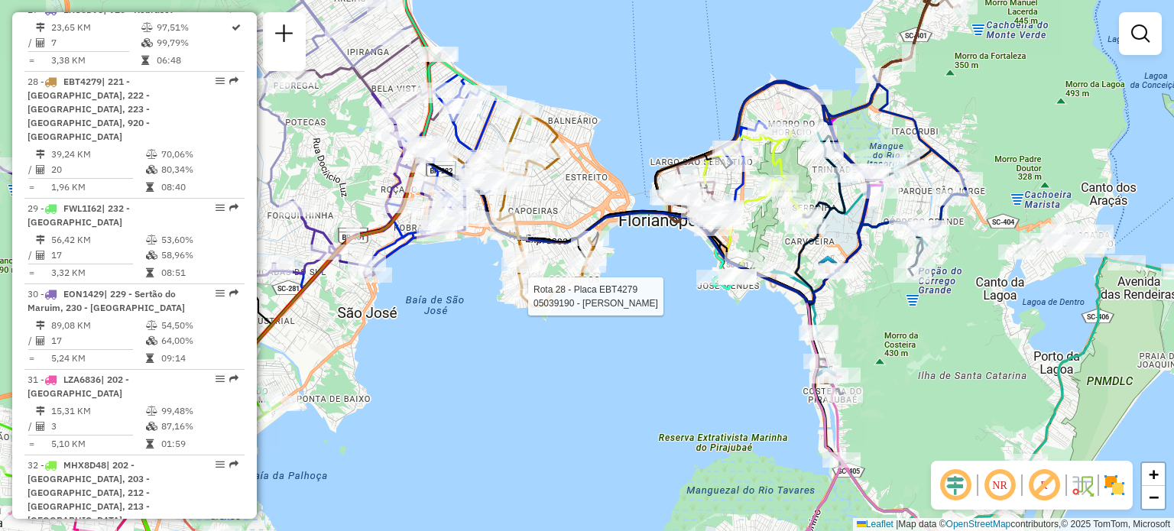
select select "**********"
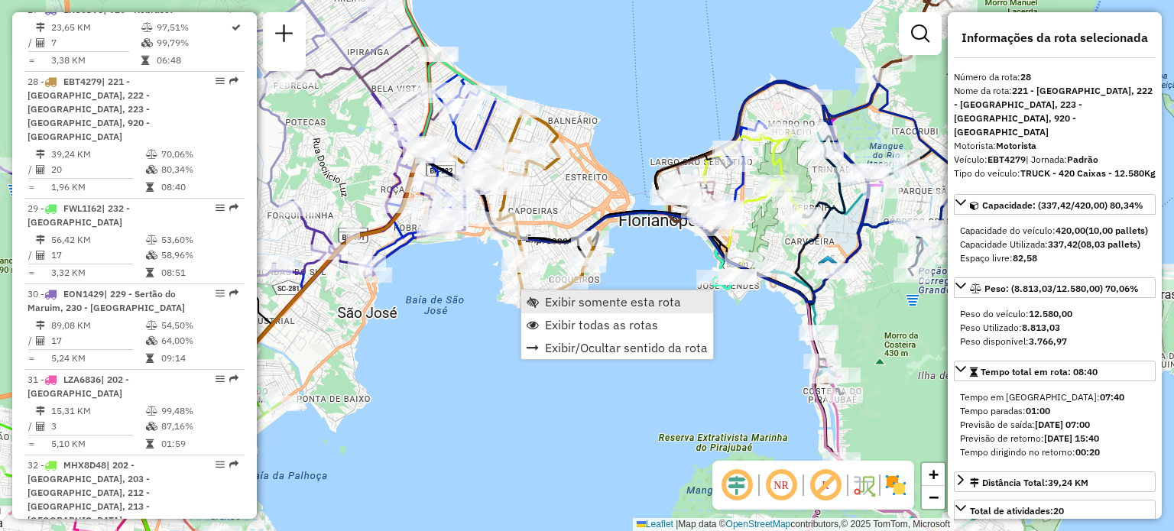
click at [548, 300] on span "Exibir somente esta rota" at bounding box center [613, 302] width 136 height 12
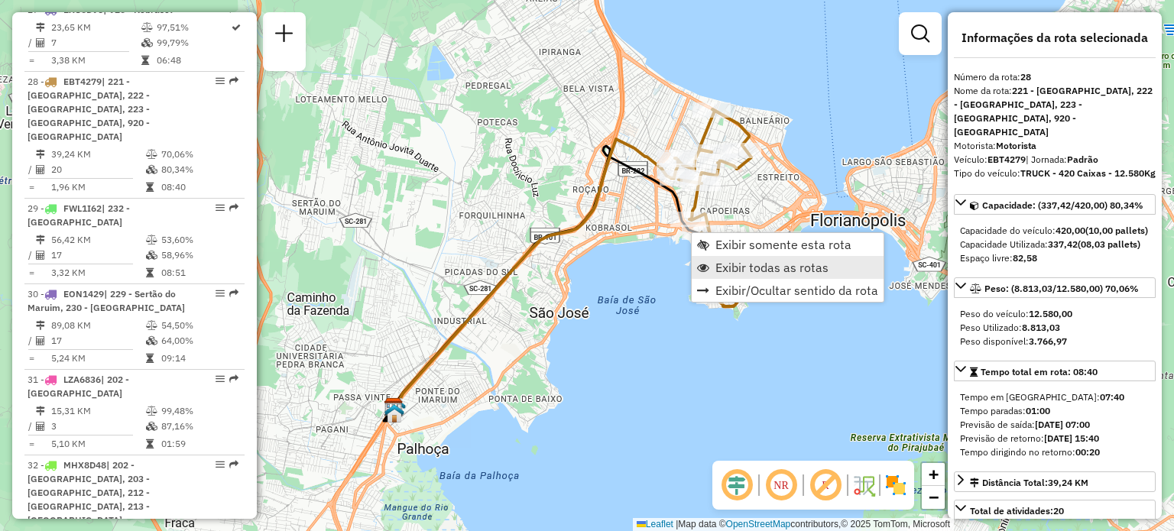
click at [714, 265] on link "Exibir todas as rotas" at bounding box center [788, 267] width 192 height 23
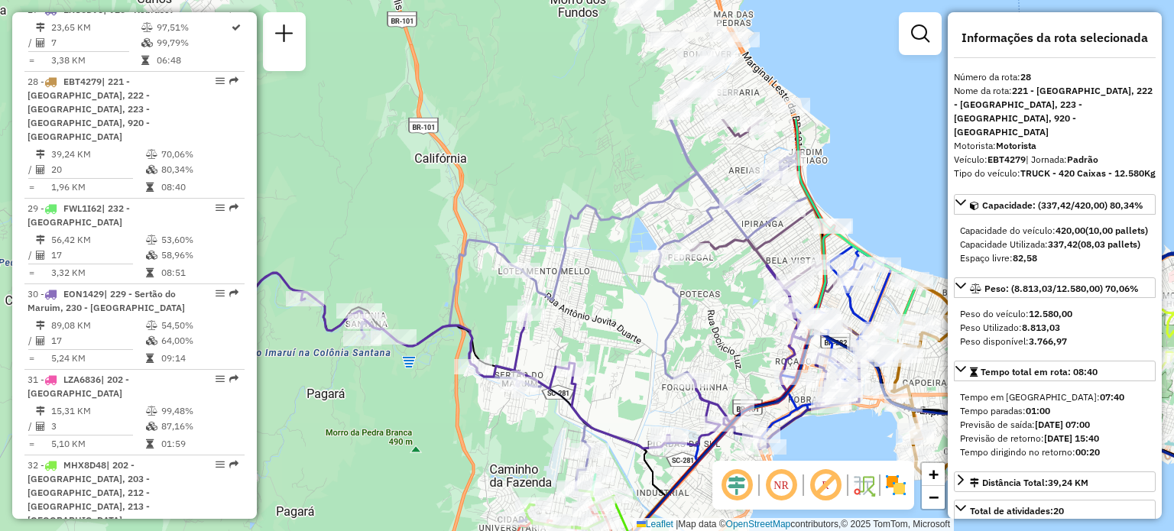
drag, startPoint x: 398, startPoint y: 80, endPoint x: 602, endPoint y: 255, distance: 268.4
click at [602, 255] on div "Janela de atendimento Grade de atendimento Capacidade Transportadoras Veículos …" at bounding box center [587, 265] width 1174 height 531
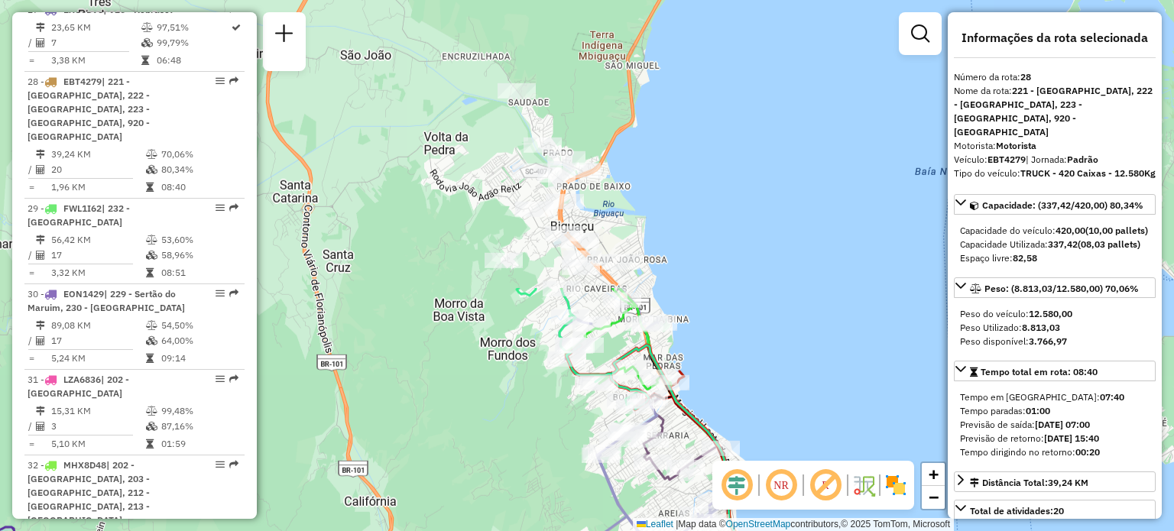
drag, startPoint x: 539, startPoint y: 125, endPoint x: 467, endPoint y: 466, distance: 348.5
click at [467, 466] on div "Janela de atendimento Grade de atendimento Capacidade Transportadoras Veículos …" at bounding box center [587, 265] width 1174 height 531
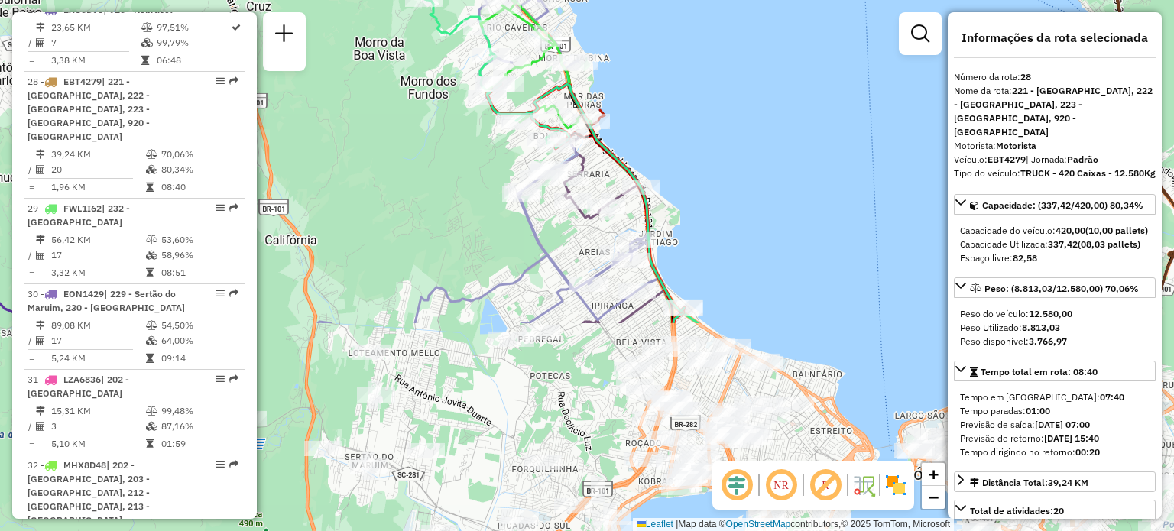
drag, startPoint x: 746, startPoint y: 377, endPoint x: 667, endPoint y: 115, distance: 274.0
click at [667, 115] on div "Janela de atendimento Grade de atendimento Capacidade Transportadoras Veículos …" at bounding box center [587, 265] width 1174 height 531
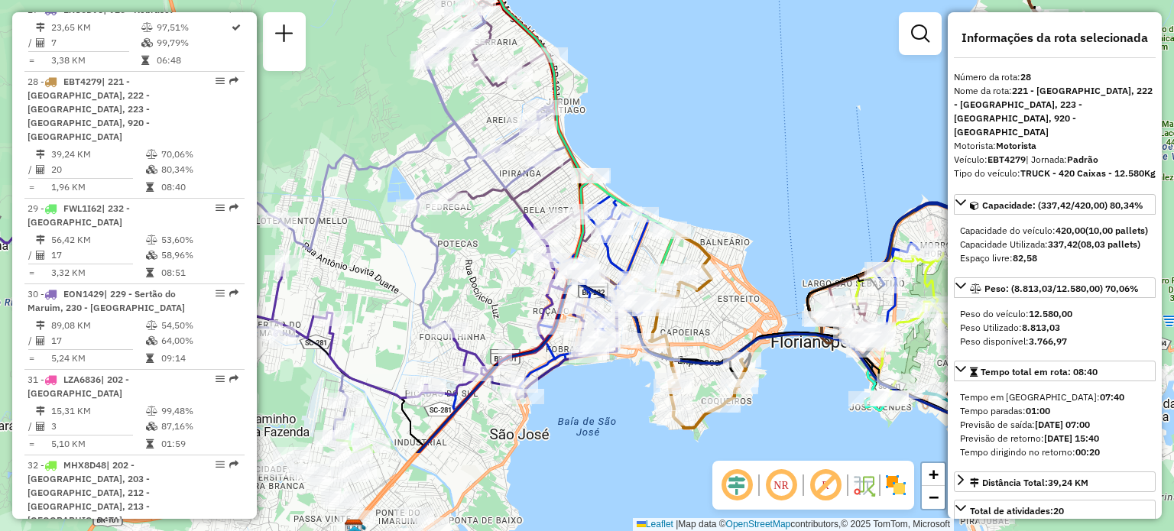
drag, startPoint x: 815, startPoint y: 297, endPoint x: 697, endPoint y: 122, distance: 211.0
click at [697, 122] on div "Janela de atendimento Grade de atendimento Capacidade Transportadoras Veículos …" at bounding box center [587, 265] width 1174 height 531
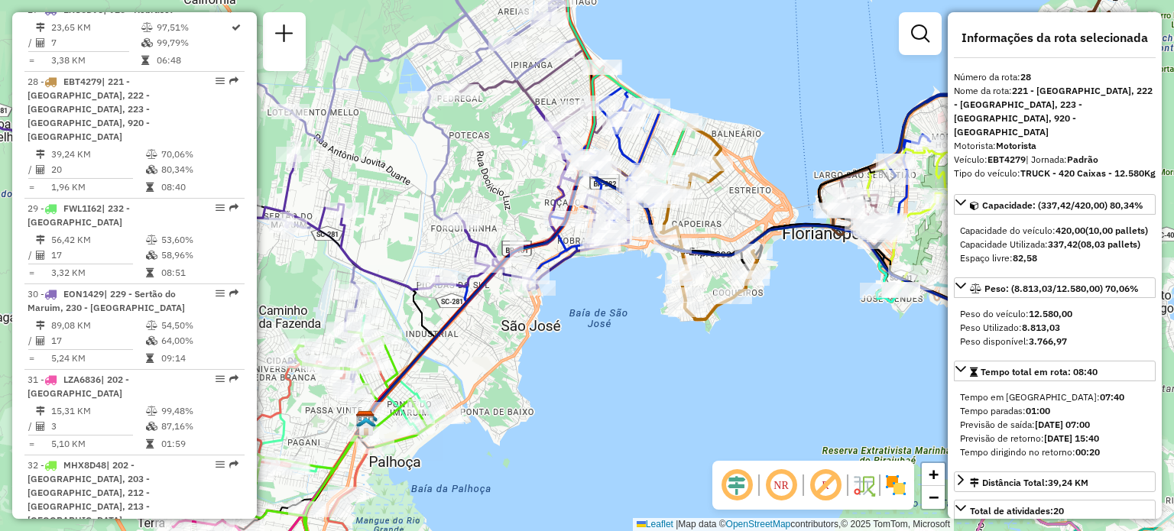
drag, startPoint x: 688, startPoint y: 381, endPoint x: 821, endPoint y: 176, distance: 244.9
click at [821, 176] on div "Janela de atendimento Grade de atendimento Capacidade Transportadoras Veículos …" at bounding box center [587, 265] width 1174 height 531
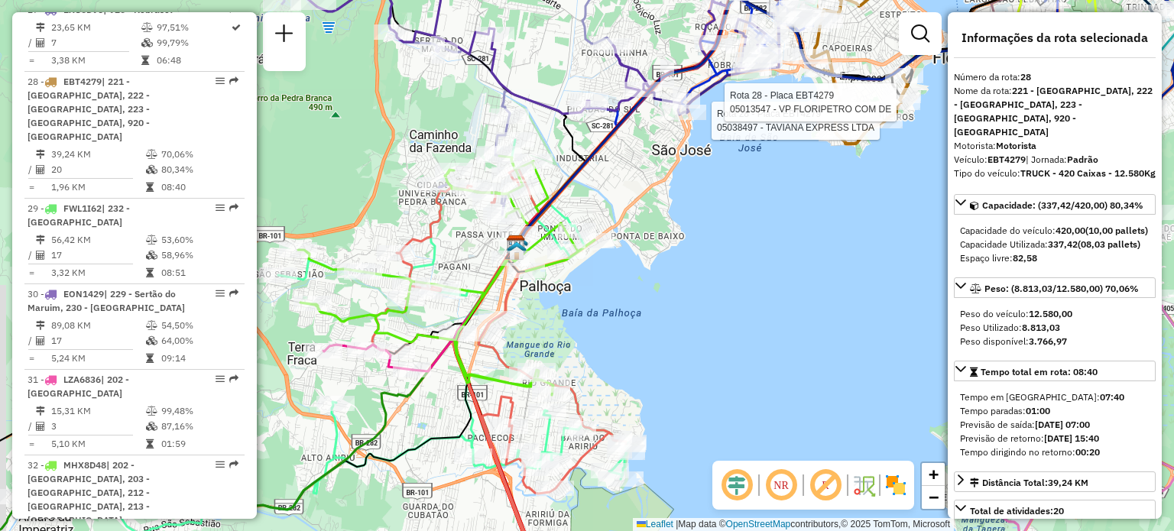
drag, startPoint x: 293, startPoint y: 356, endPoint x: 473, endPoint y: 255, distance: 206.7
click at [473, 255] on div "Rota 28 - Placa EBT4279 05038497 - TAVIANA EXPRESS LTDA Rota 28 - Placa EBT4279…" at bounding box center [587, 265] width 1174 height 531
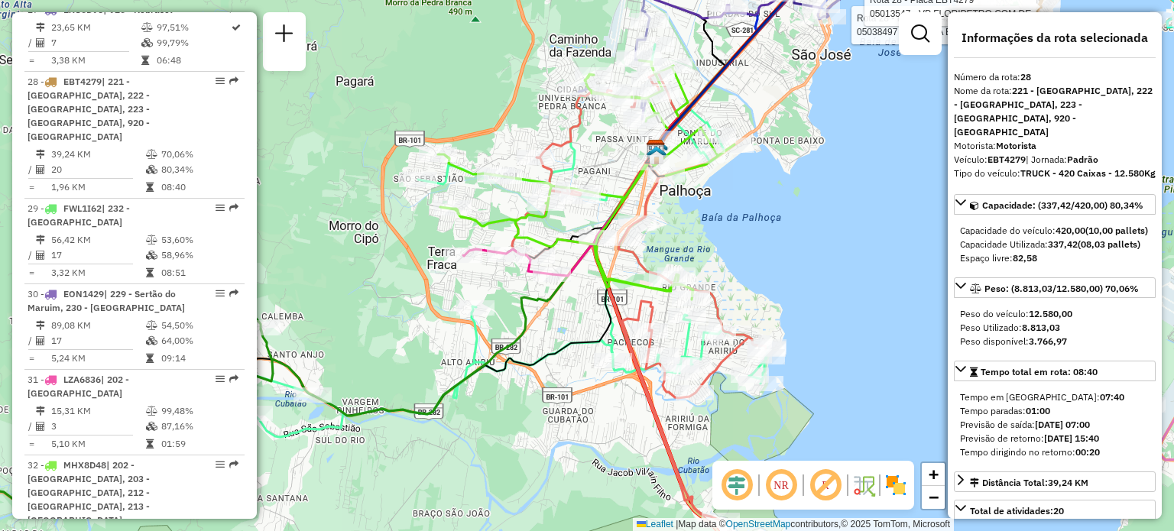
drag, startPoint x: 376, startPoint y: 355, endPoint x: 547, endPoint y: 213, distance: 222.1
click at [547, 213] on div "Rota 28 - Placa EBT4279 05038497 - TAVIANA EXPRESS LTDA Rota 28 - Placa EBT4279…" at bounding box center [587, 265] width 1174 height 531
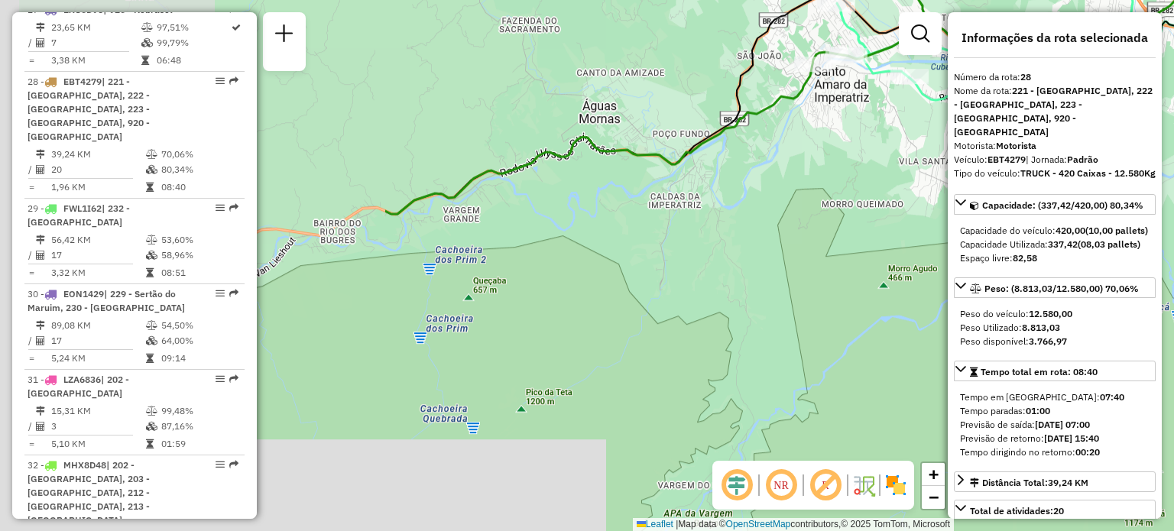
drag, startPoint x: 297, startPoint y: 245, endPoint x: 853, endPoint y: 39, distance: 593.6
click at [853, 39] on div "Rota 28 - Placa EBT4279 05038497 - TAVIANA EXPRESS LTDA Rota 28 - Placa EBT4279…" at bounding box center [587, 265] width 1174 height 531
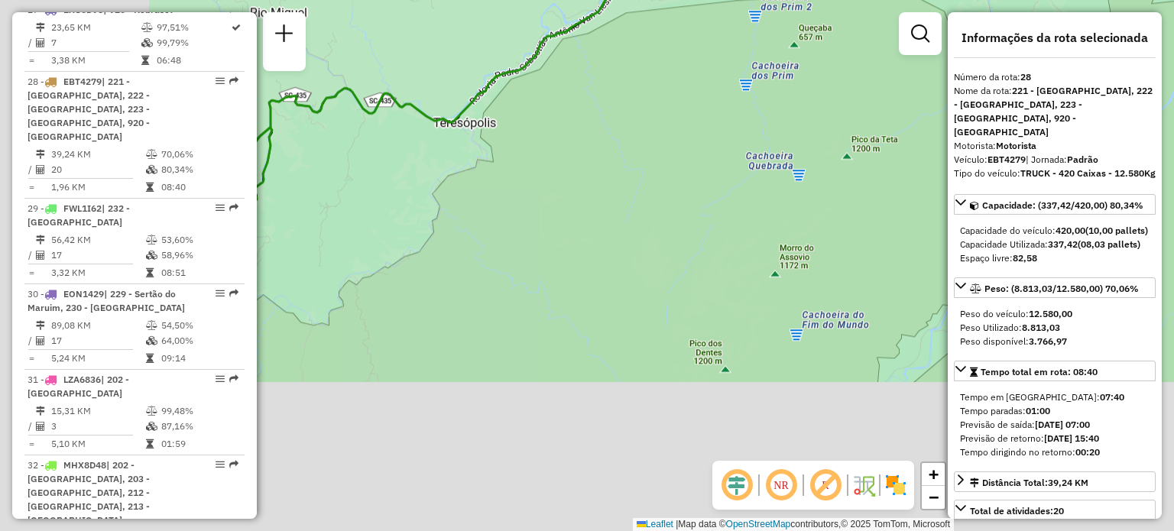
drag, startPoint x: 398, startPoint y: 359, endPoint x: 755, endPoint y: 37, distance: 480.7
click at [755, 37] on div "Rota 28 - Placa EBT4279 05038497 - TAVIANA EXPRESS LTDA Rota 28 - Placa EBT4279…" at bounding box center [587, 265] width 1174 height 531
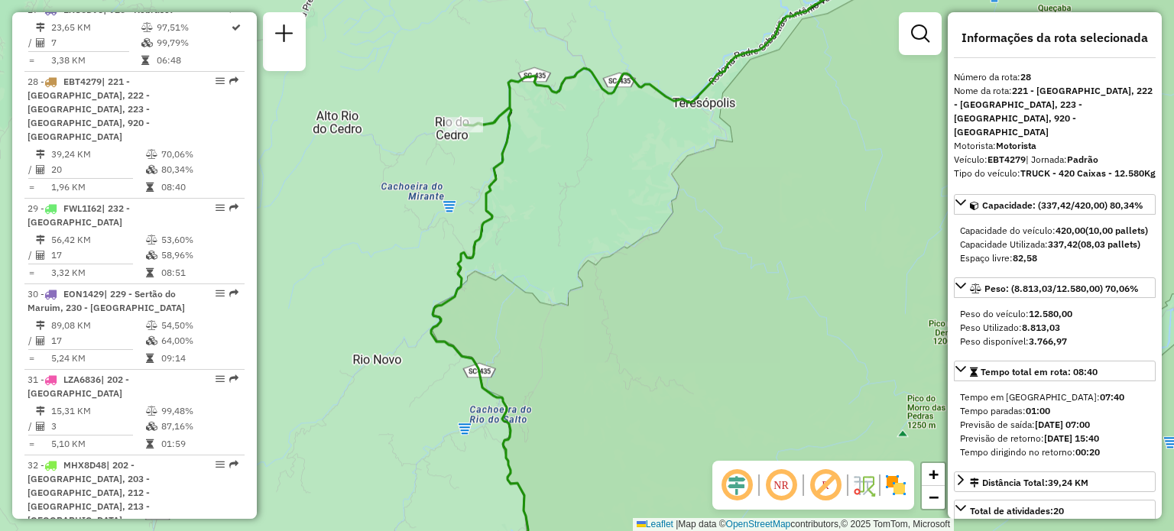
drag, startPoint x: 343, startPoint y: 290, endPoint x: 498, endPoint y: 332, distance: 160.1
click at [498, 332] on div "Rota 28 - Placa EBT4279 05038497 - TAVIANA EXPRESS LTDA Rota 28 - Placa EBT4279…" at bounding box center [587, 265] width 1174 height 531
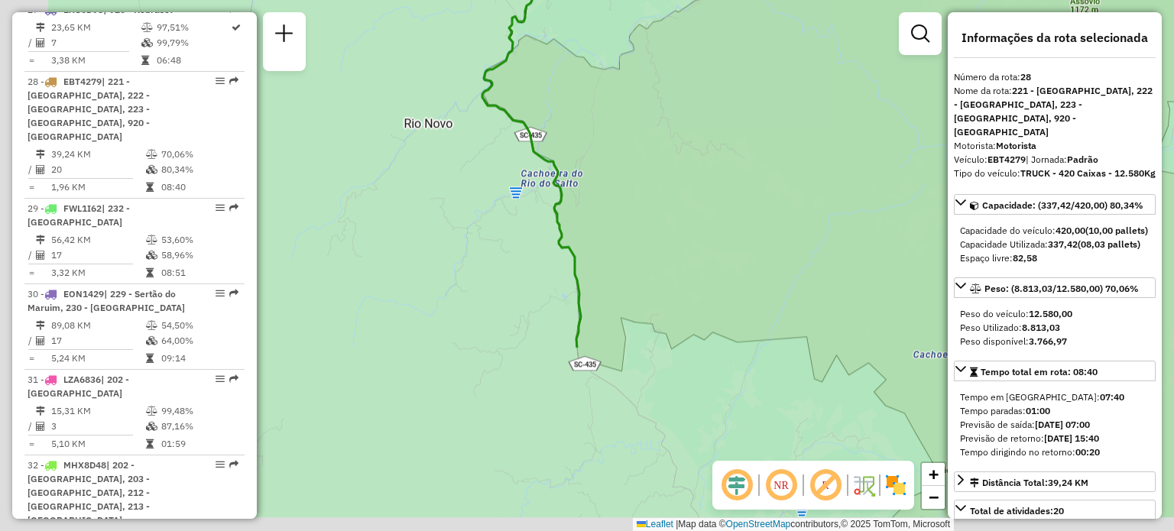
drag, startPoint x: 552, startPoint y: 346, endPoint x: 603, endPoint y: 108, distance: 243.2
click at [603, 108] on div "Rota 28 - Placa EBT4279 05038497 - TAVIANA EXPRESS LTDA Rota 28 - Placa EBT4279…" at bounding box center [587, 265] width 1174 height 531
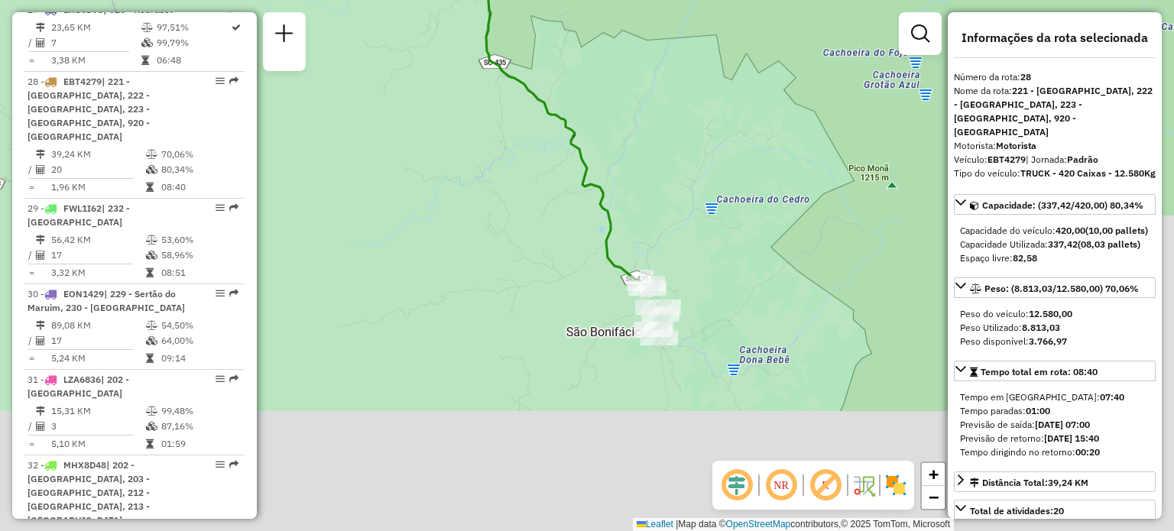
drag, startPoint x: 593, startPoint y: 427, endPoint x: 495, endPoint y: 119, distance: 323.3
click at [495, 119] on div "Rota 28 - Placa EBT4279 05038497 - TAVIANA EXPRESS LTDA Rota 28 - Placa EBT4279…" at bounding box center [587, 265] width 1174 height 531
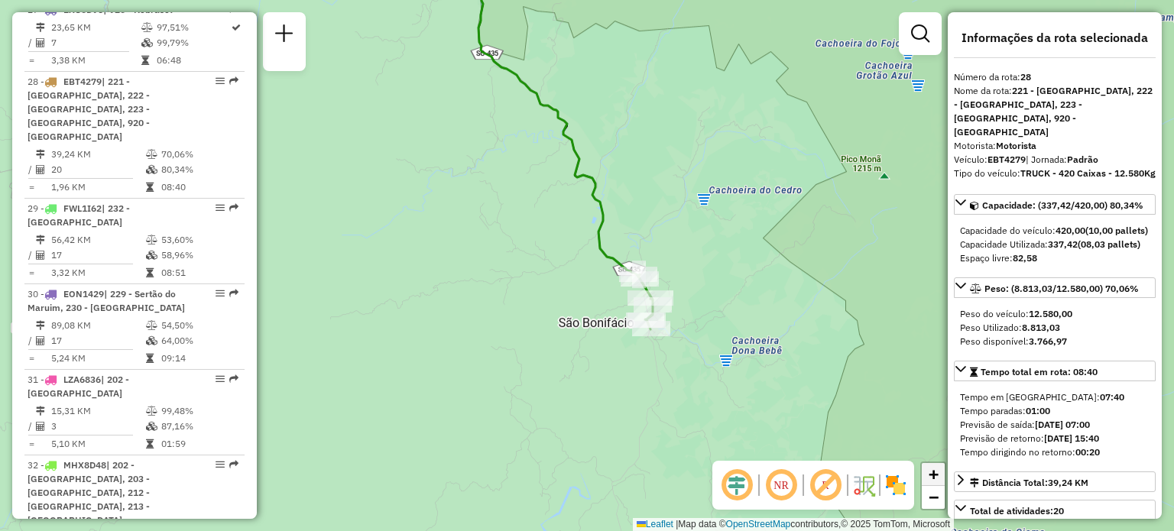
click at [927, 476] on link "+" at bounding box center [933, 474] width 23 height 23
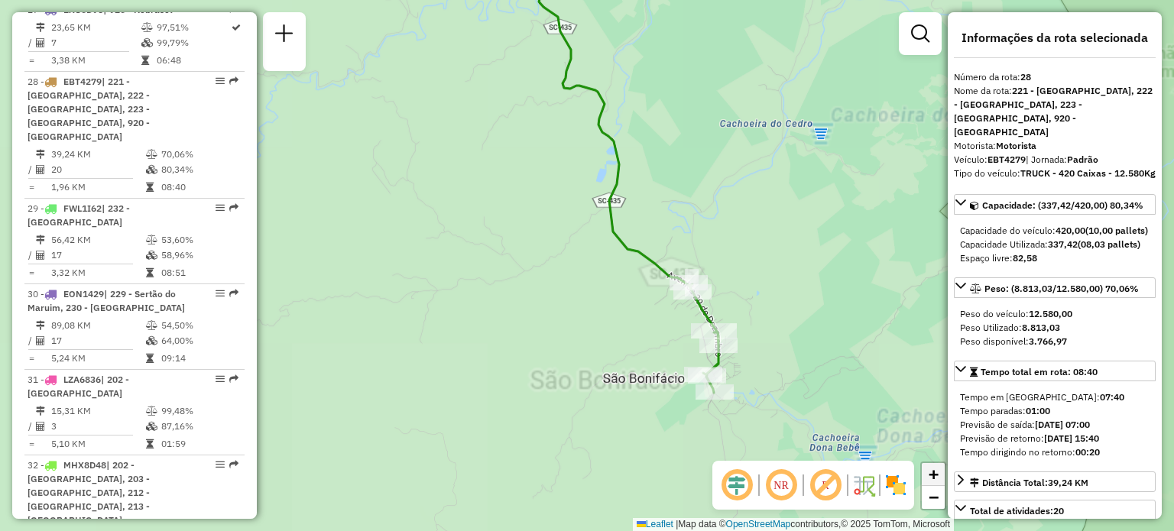
click at [927, 476] on link "+" at bounding box center [933, 474] width 23 height 23
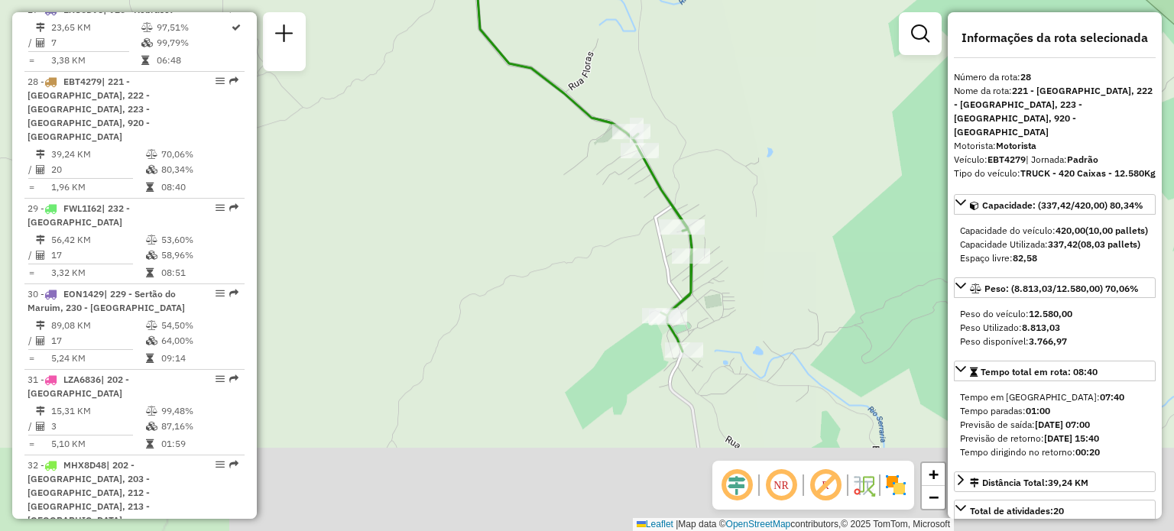
drag, startPoint x: 709, startPoint y: 381, endPoint x: 539, endPoint y: 210, distance: 241.6
click at [539, 210] on div "Rota 28 - Placa EBT4279 05038497 - TAVIANA EXPRESS LTDA Rota 28 - Placa EBT4279…" at bounding box center [587, 265] width 1174 height 531
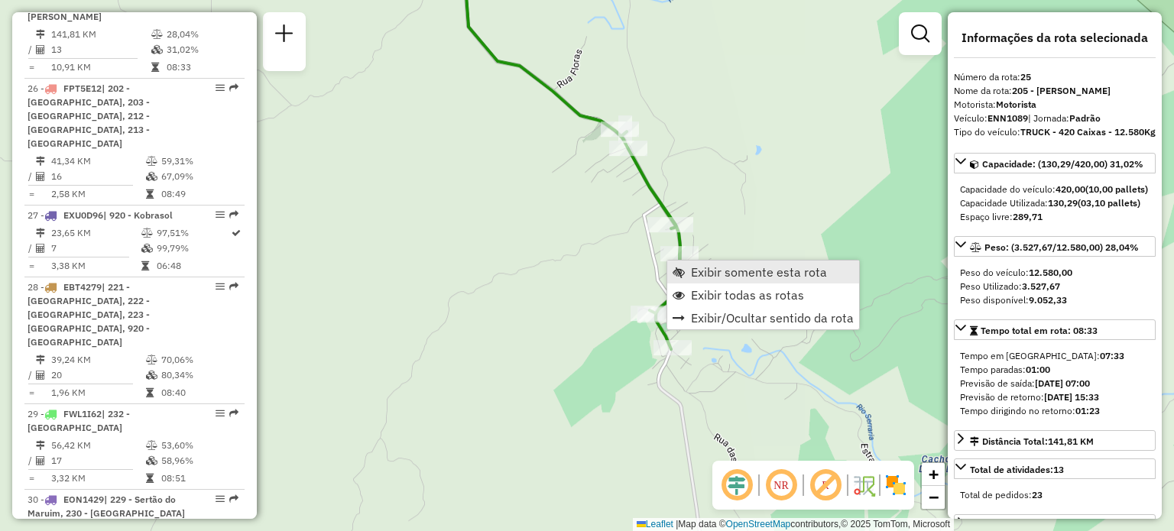
scroll to position [2768, 0]
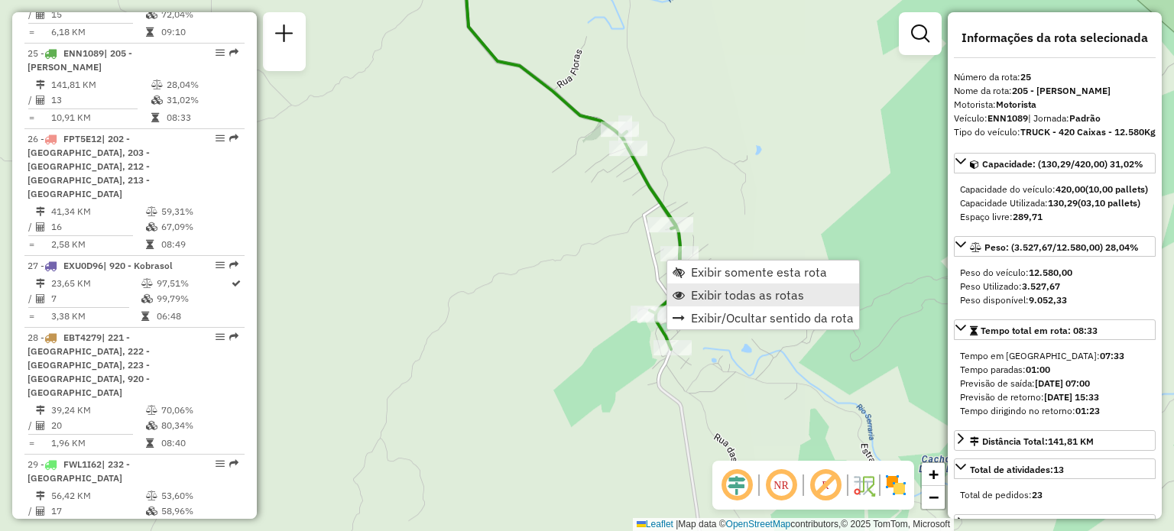
click at [711, 295] on span "Exibir todas as rotas" at bounding box center [747, 295] width 113 height 12
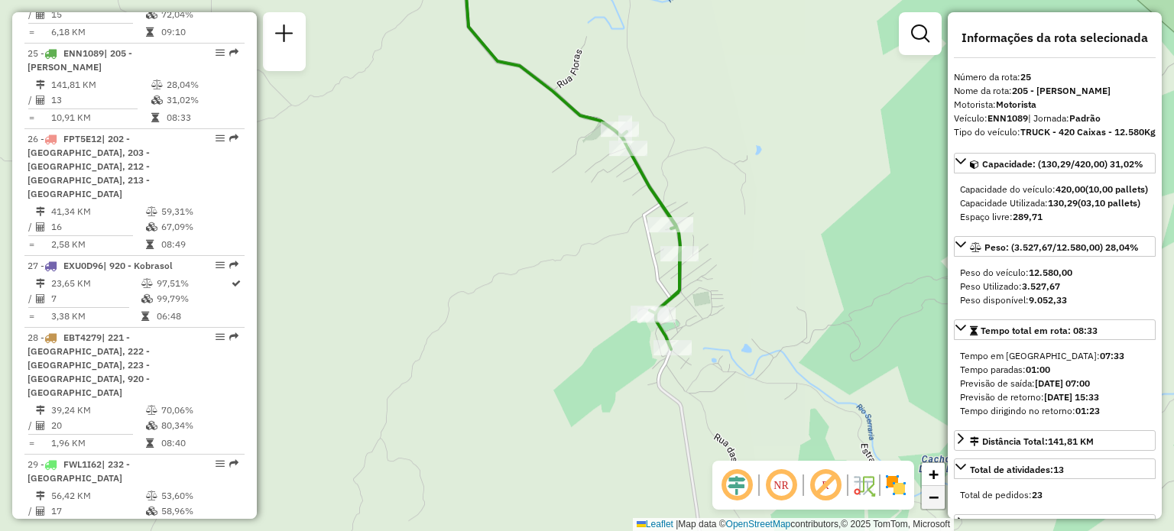
click at [935, 507] on link "−" at bounding box center [933, 497] width 23 height 23
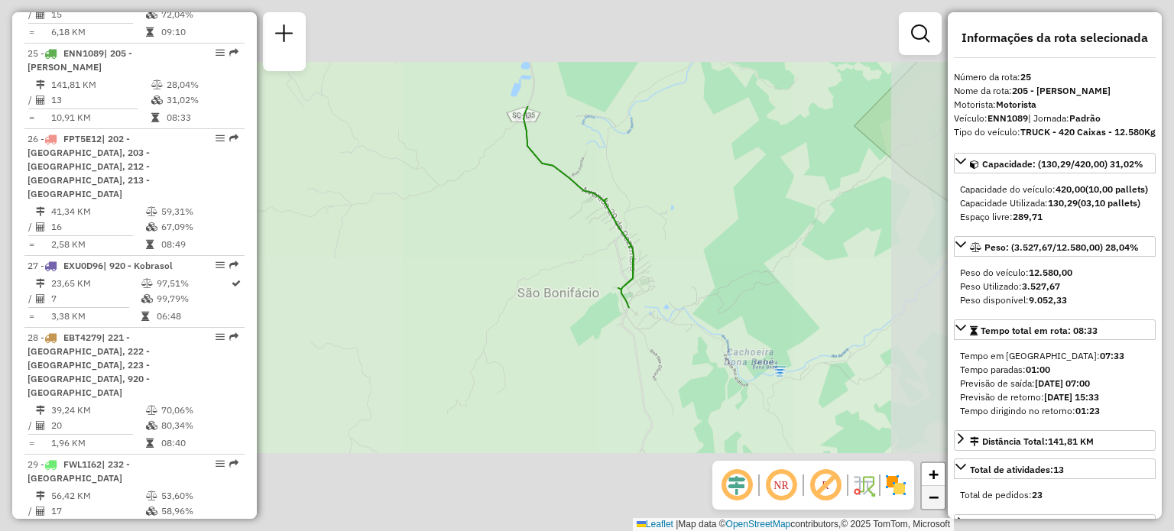
click at [935, 507] on link "−" at bounding box center [933, 497] width 23 height 23
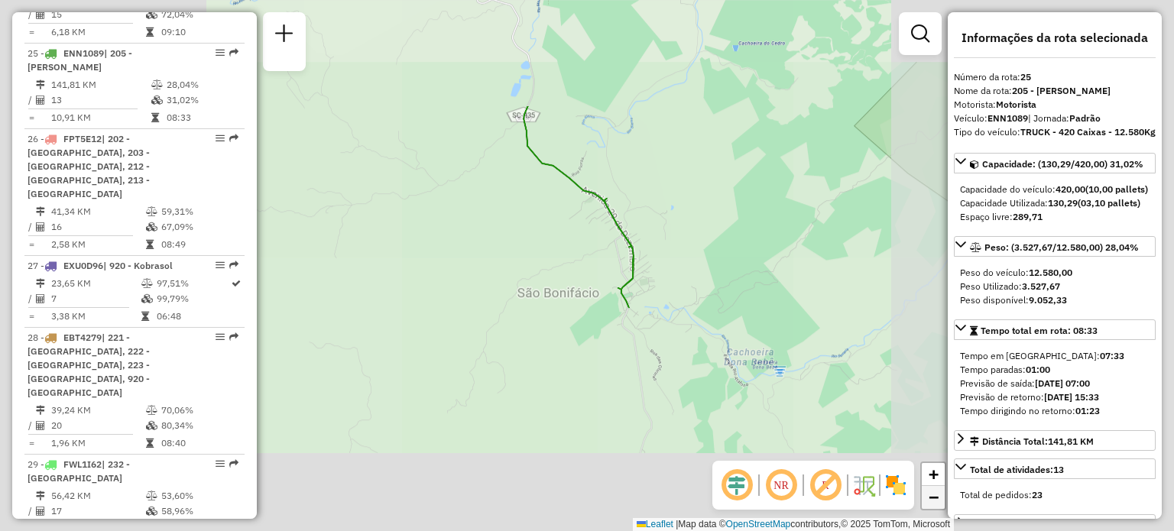
click at [935, 507] on link "−" at bounding box center [933, 497] width 23 height 23
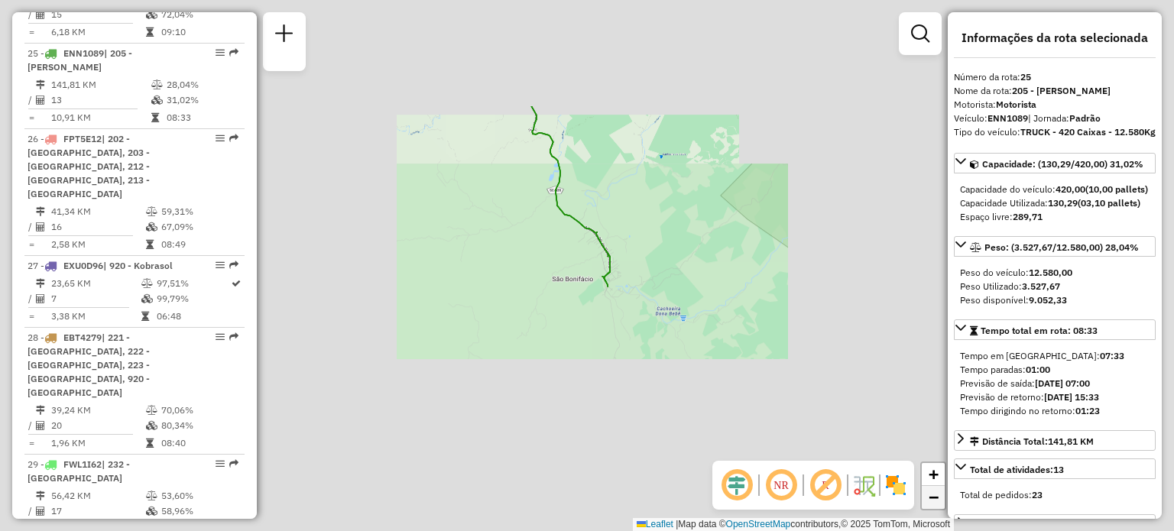
click at [935, 507] on link "−" at bounding box center [933, 497] width 23 height 23
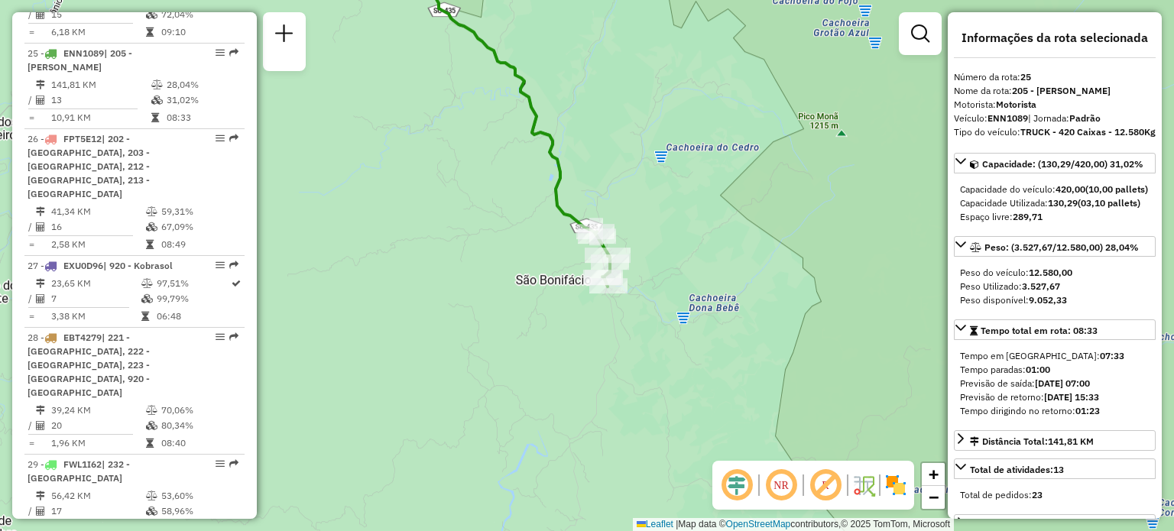
click at [894, 476] on img at bounding box center [896, 485] width 24 height 24
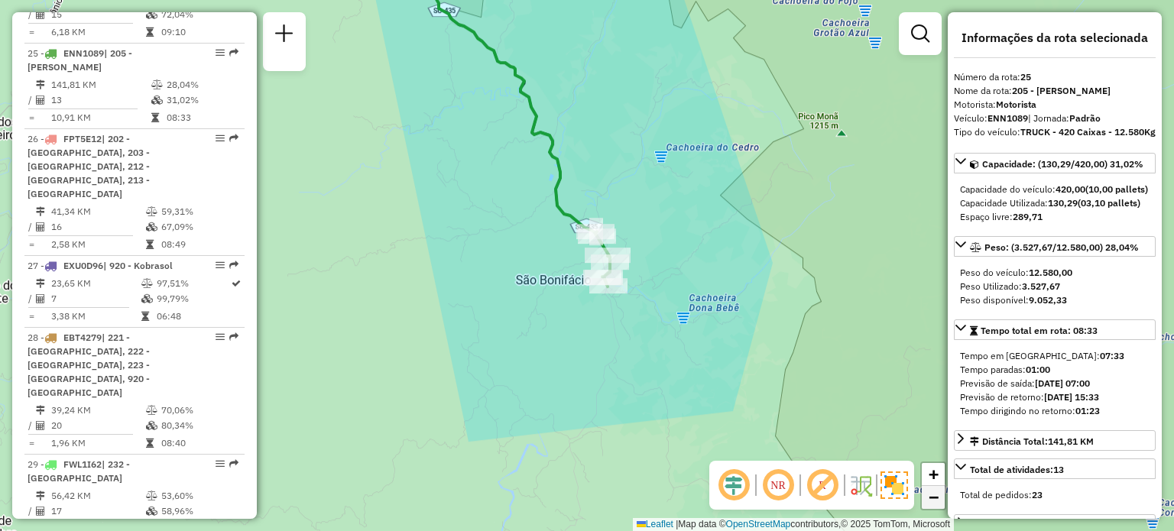
click at [934, 498] on span "−" at bounding box center [934, 497] width 10 height 19
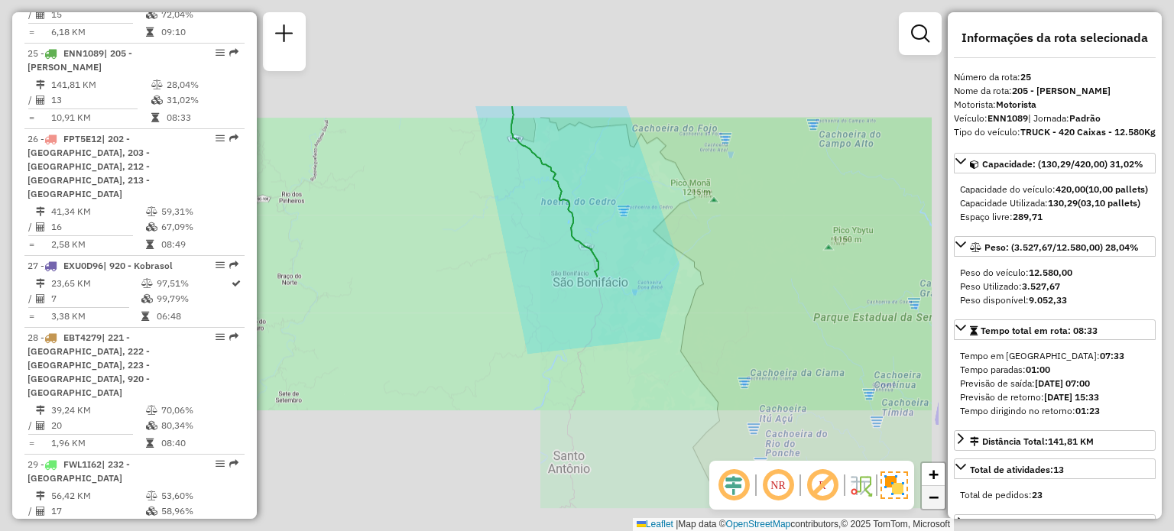
click at [934, 498] on span "−" at bounding box center [934, 497] width 10 height 19
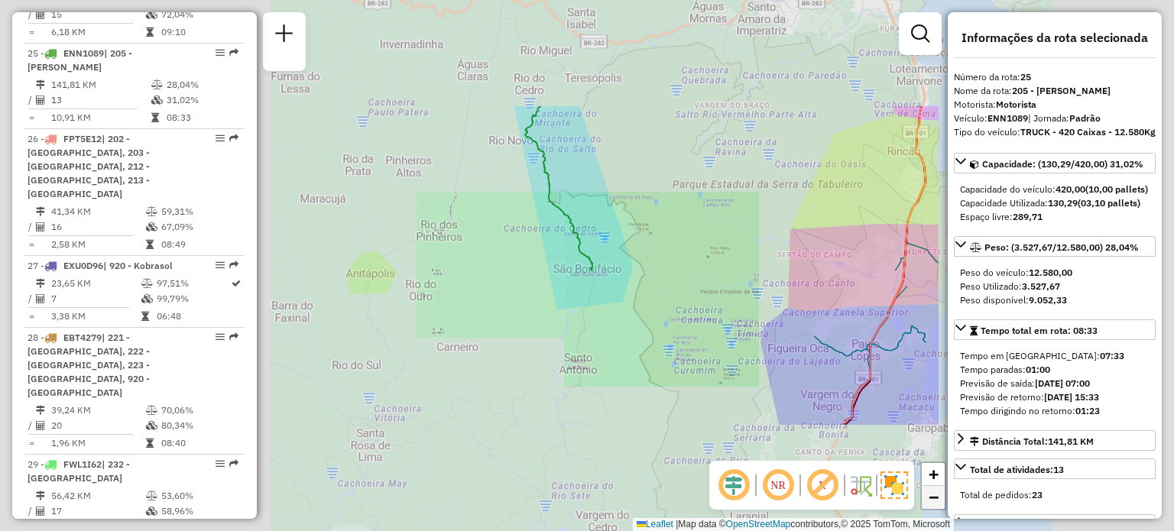
click at [934, 498] on span "−" at bounding box center [934, 497] width 10 height 19
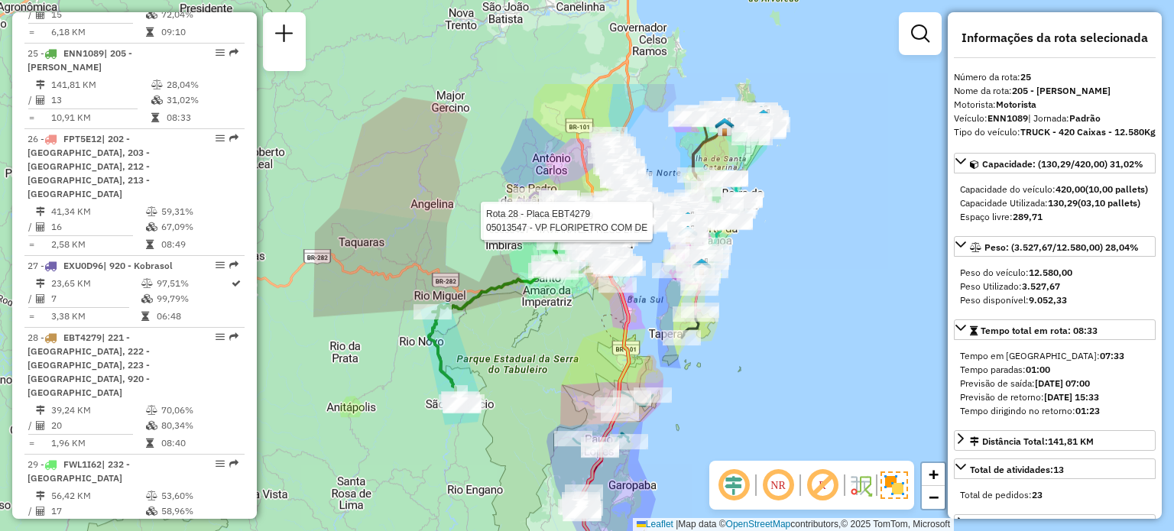
drag, startPoint x: 656, startPoint y: 204, endPoint x: 529, endPoint y: 342, distance: 187.2
click at [529, 342] on div "Rota 28 - Placa EBT4279 05038497 - TAVIANA EXPRESS LTDA Rota 28 - Placa EBT4279…" at bounding box center [587, 265] width 1174 height 531
click at [391, 176] on div "Rota 28 - Placa EBT4279 05038497 - TAVIANA EXPRESS LTDA Rota 28 - Placa EBT4279…" at bounding box center [587, 265] width 1174 height 531
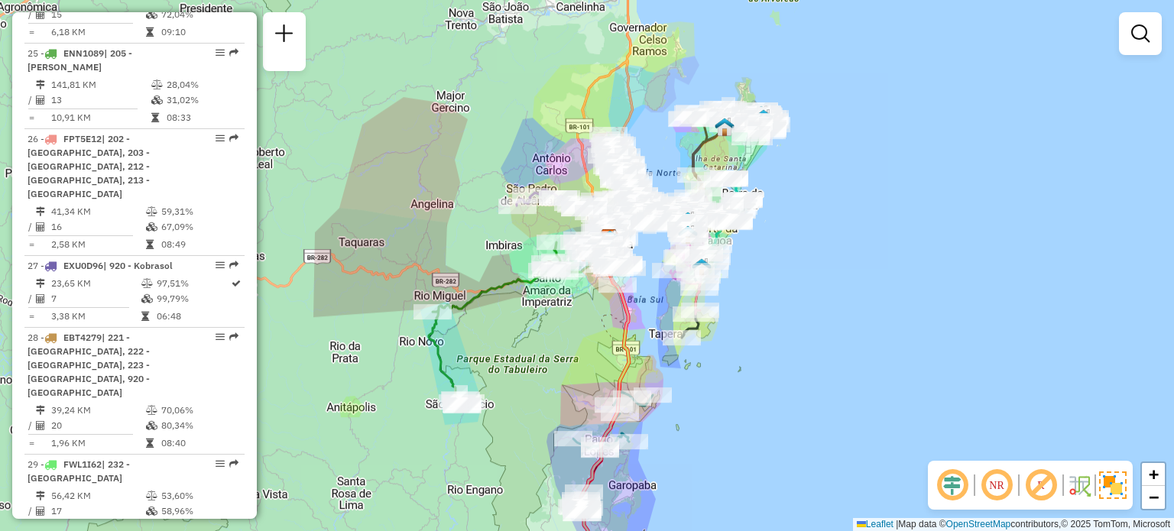
click at [353, 263] on div "Janela de atendimento Grade de atendimento Capacidade Transportadoras Veículos …" at bounding box center [587, 265] width 1174 height 531
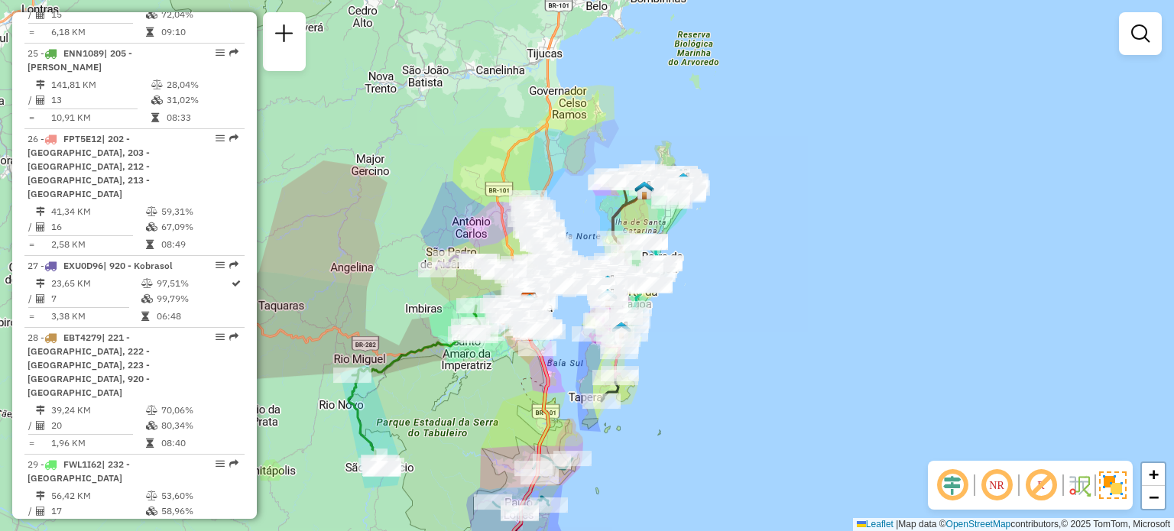
drag, startPoint x: 524, startPoint y: 352, endPoint x: 443, endPoint y: 415, distance: 102.3
click at [443, 415] on div "Janela de atendimento Grade de atendimento Capacidade Transportadoras Veículos …" at bounding box center [587, 265] width 1174 height 531
click at [1115, 484] on img at bounding box center [1113, 486] width 28 height 28
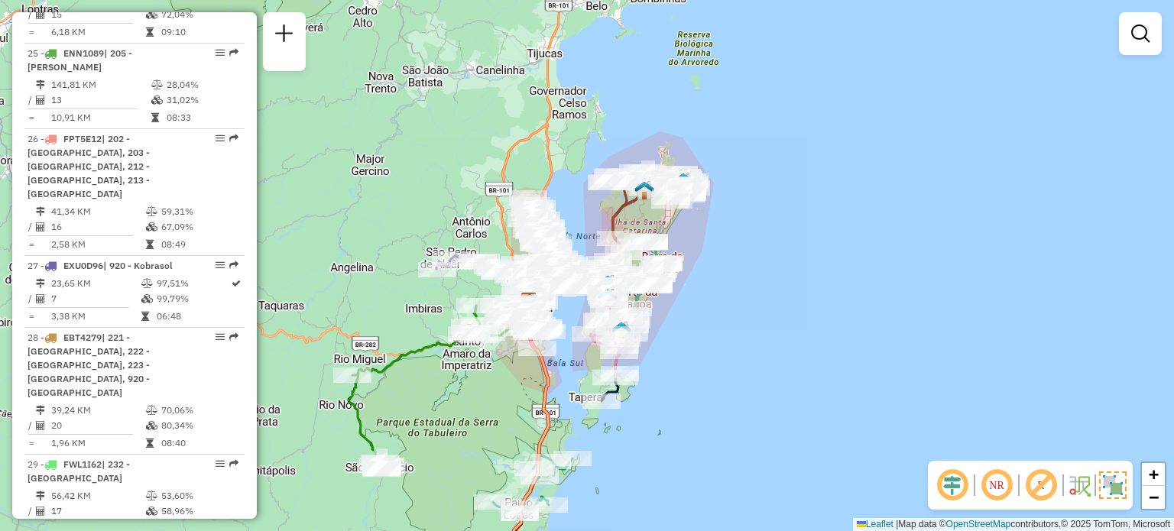
click at [1114, 479] on img at bounding box center [1113, 486] width 28 height 28
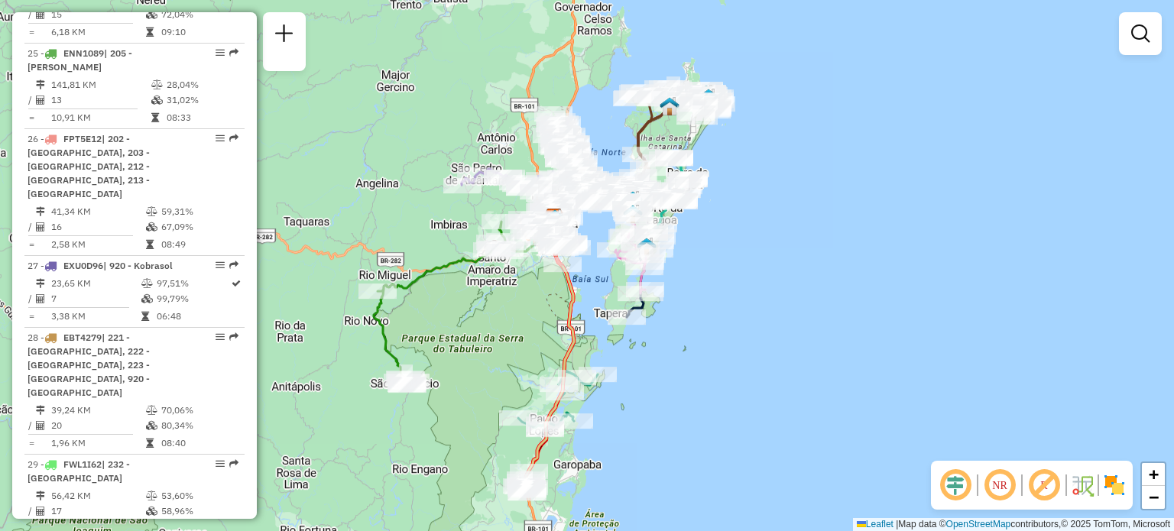
drag, startPoint x: 563, startPoint y: 159, endPoint x: 588, endPoint y: 75, distance: 87.8
click at [588, 75] on div "Janela de atendimento Grade de atendimento Capacidade Transportadoras Veículos …" at bounding box center [587, 265] width 1174 height 531
click at [1156, 479] on span "+" at bounding box center [1154, 474] width 10 height 19
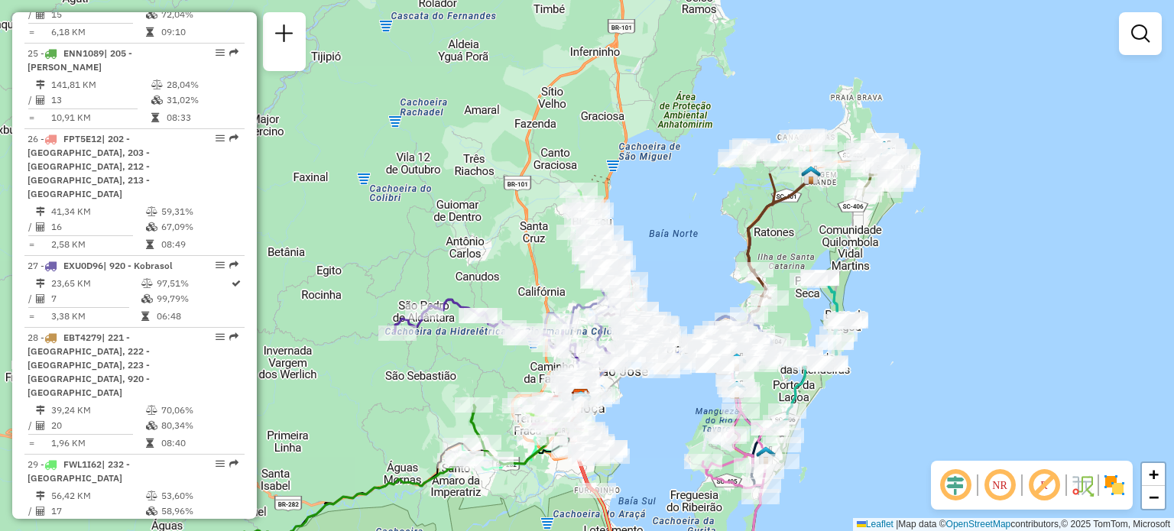
drag, startPoint x: 592, startPoint y: 180, endPoint x: 651, endPoint y: 407, distance: 234.6
click at [651, 407] on div "Janela de atendimento Grade de atendimento Capacidade Transportadoras Veículos …" at bounding box center [587, 265] width 1174 height 531
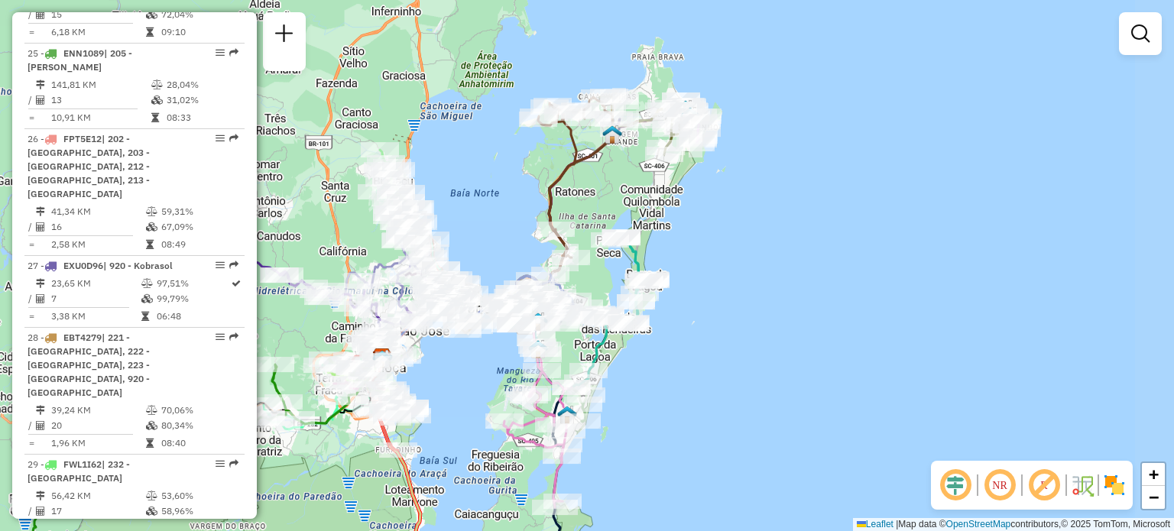
drag, startPoint x: 652, startPoint y: 198, endPoint x: 453, endPoint y: 157, distance: 202.9
click at [453, 157] on div "Janela de atendimento Grade de atendimento Capacidade Transportadoras Veículos …" at bounding box center [587, 265] width 1174 height 531
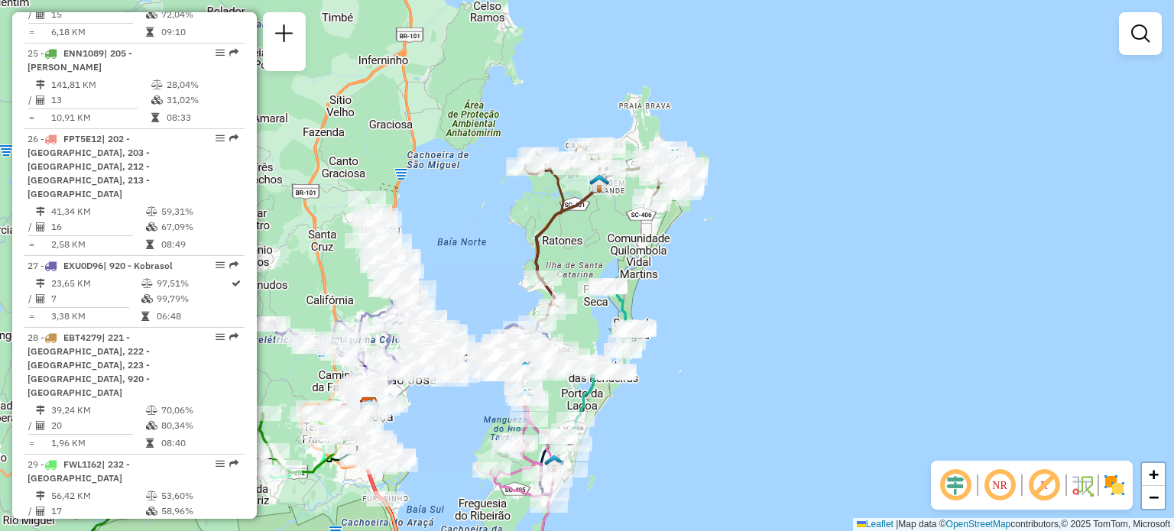
drag, startPoint x: 573, startPoint y: 161, endPoint x: 563, endPoint y: 221, distance: 60.6
click at [563, 221] on icon at bounding box center [562, 226] width 74 height 161
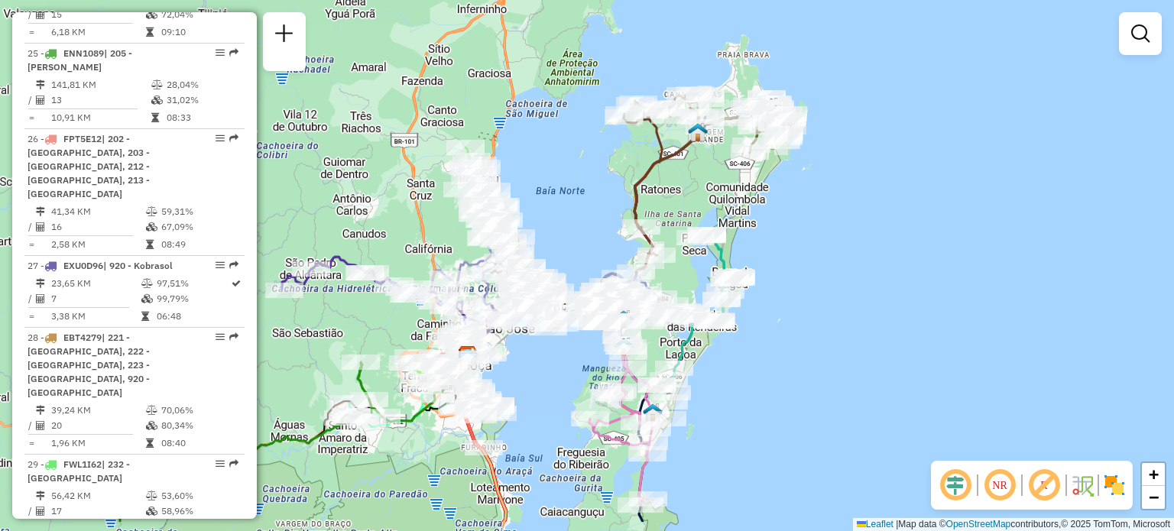
drag, startPoint x: 489, startPoint y: 307, endPoint x: 586, endPoint y: 244, distance: 115.6
click at [586, 244] on div "Janela de atendimento Grade de atendimento Capacidade Transportadoras Veículos …" at bounding box center [587, 265] width 1174 height 531
